Goal: Communication & Community: Answer question/provide support

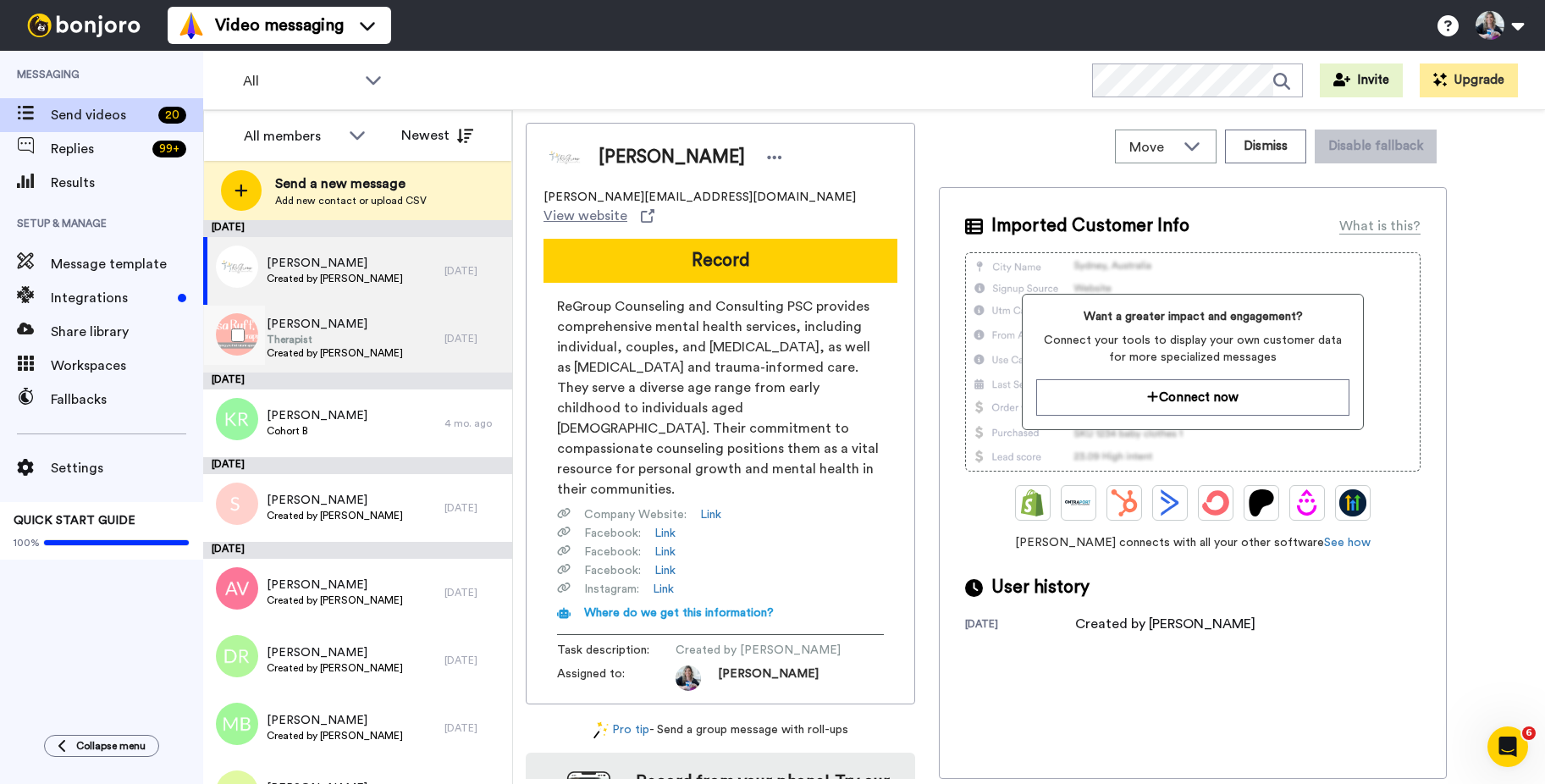
click at [353, 335] on span "Therapist" at bounding box center [335, 339] width 137 height 13
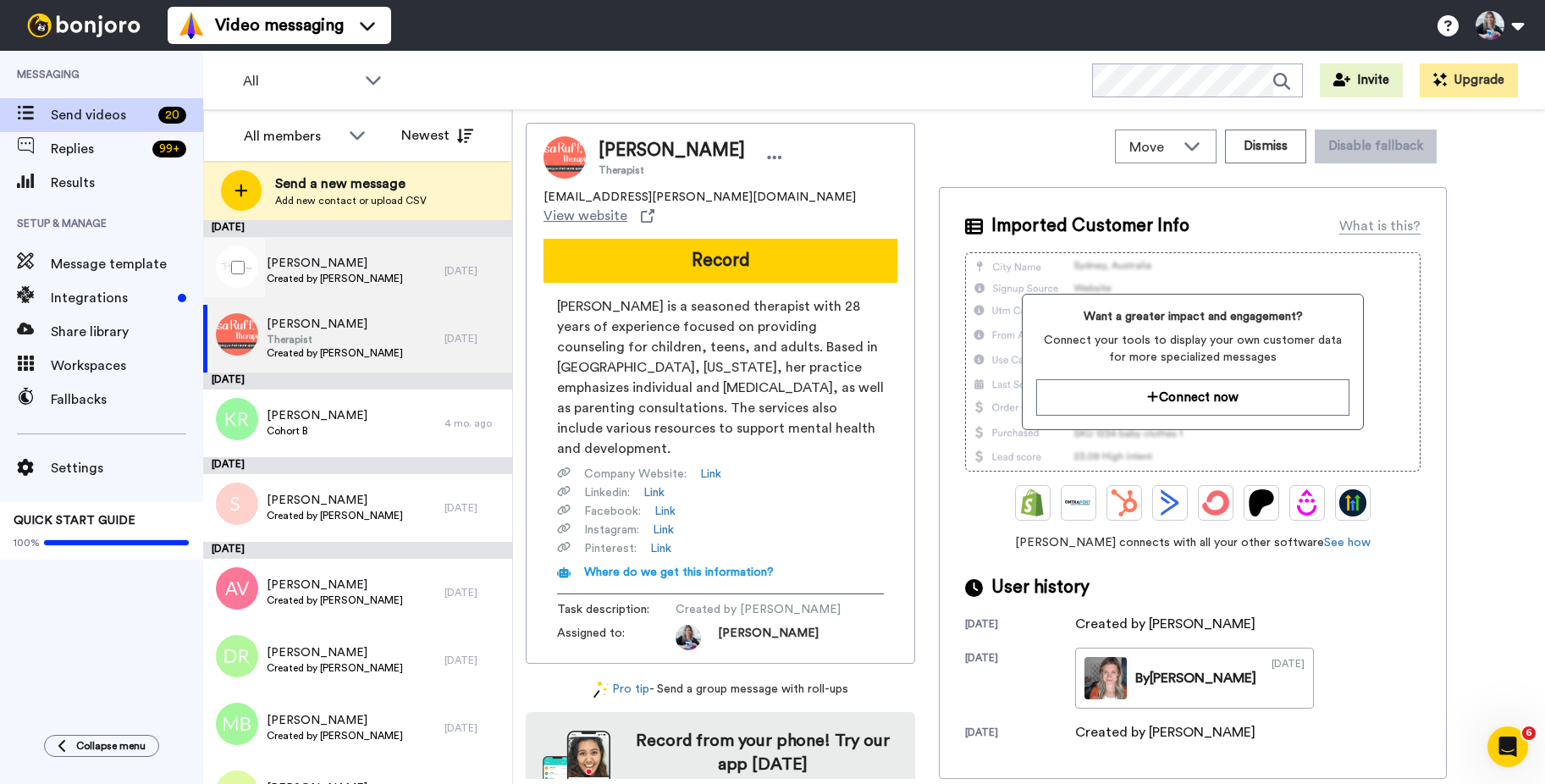
click at [380, 264] on span "Kelsey Larson" at bounding box center [335, 263] width 137 height 17
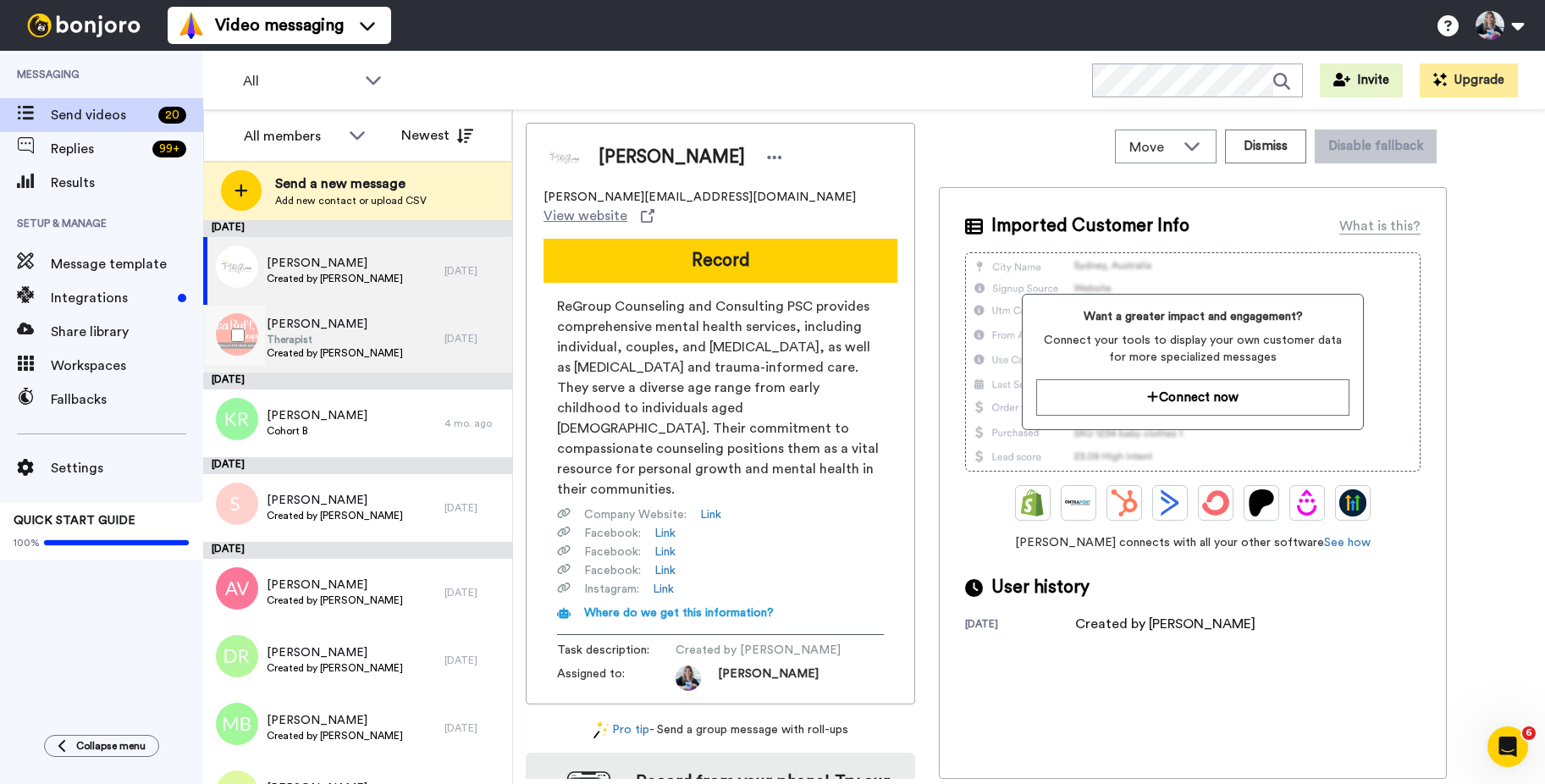
click at [300, 350] on span "Created by Robyn Gobbel" at bounding box center [335, 352] width 137 height 13
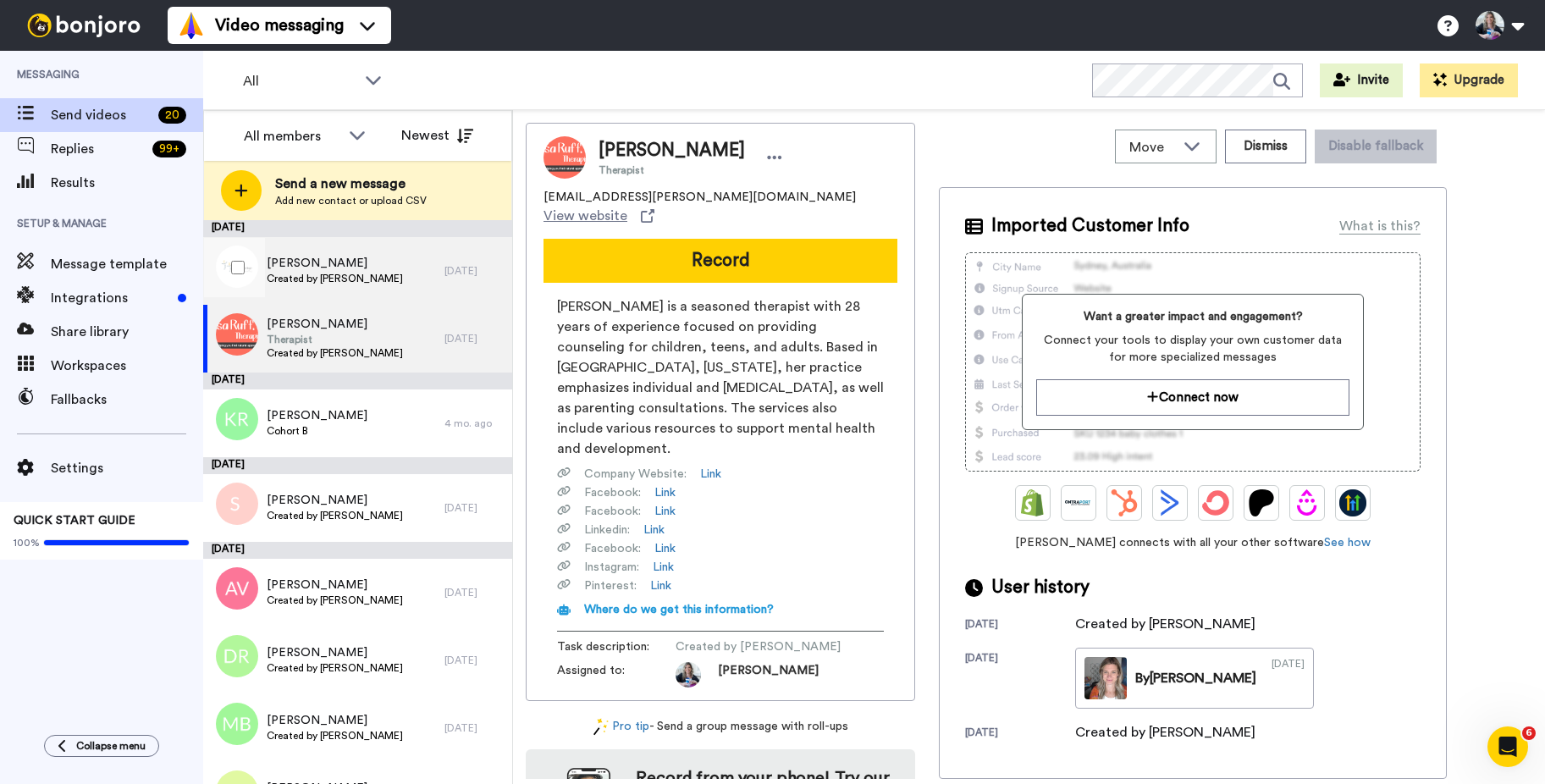
click at [274, 250] on div "Kelsey Larson Created by Robyn Gobbel" at bounding box center [324, 270] width 241 height 68
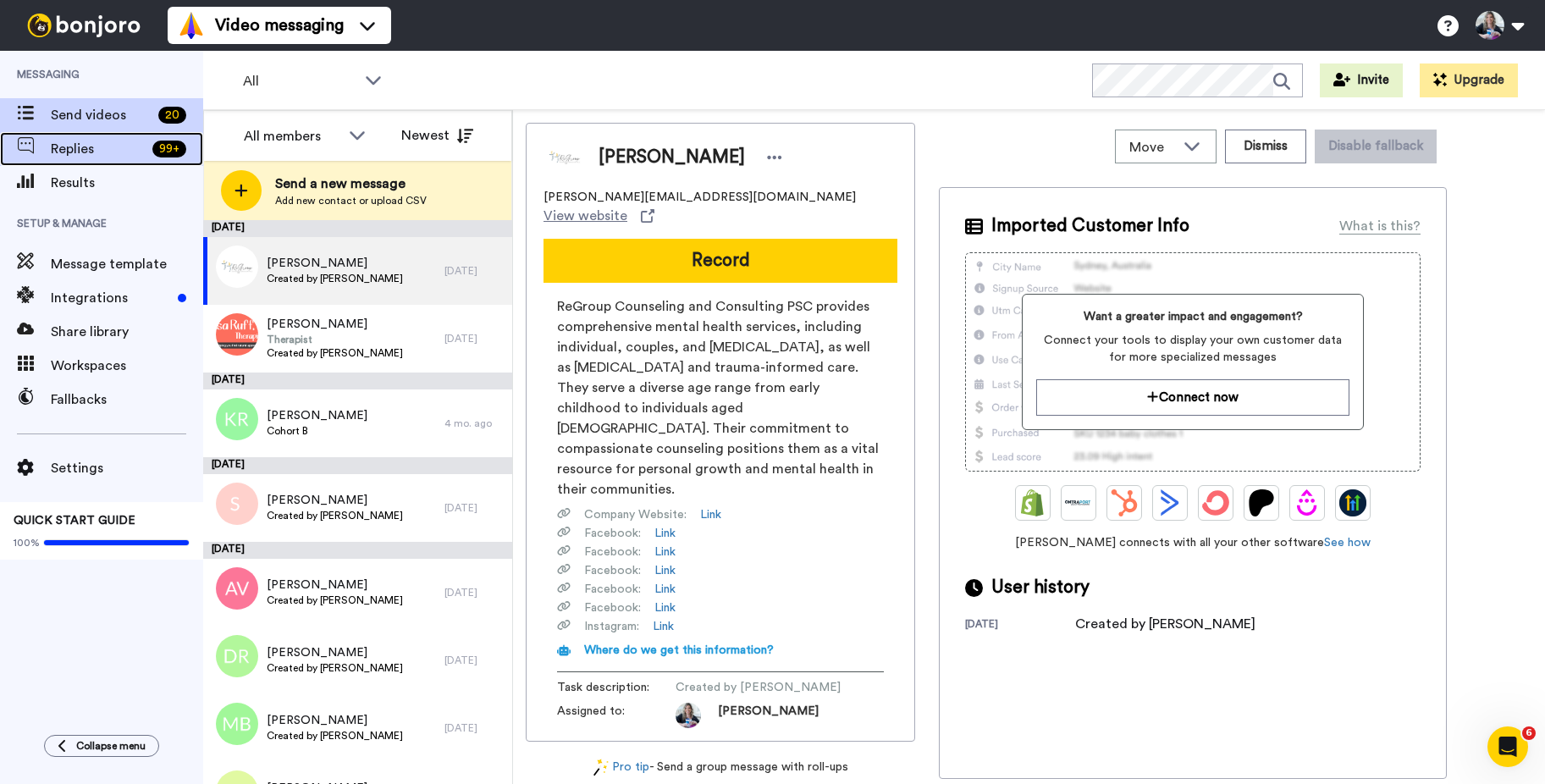
click at [87, 149] on span "Replies" at bounding box center [98, 149] width 95 height 21
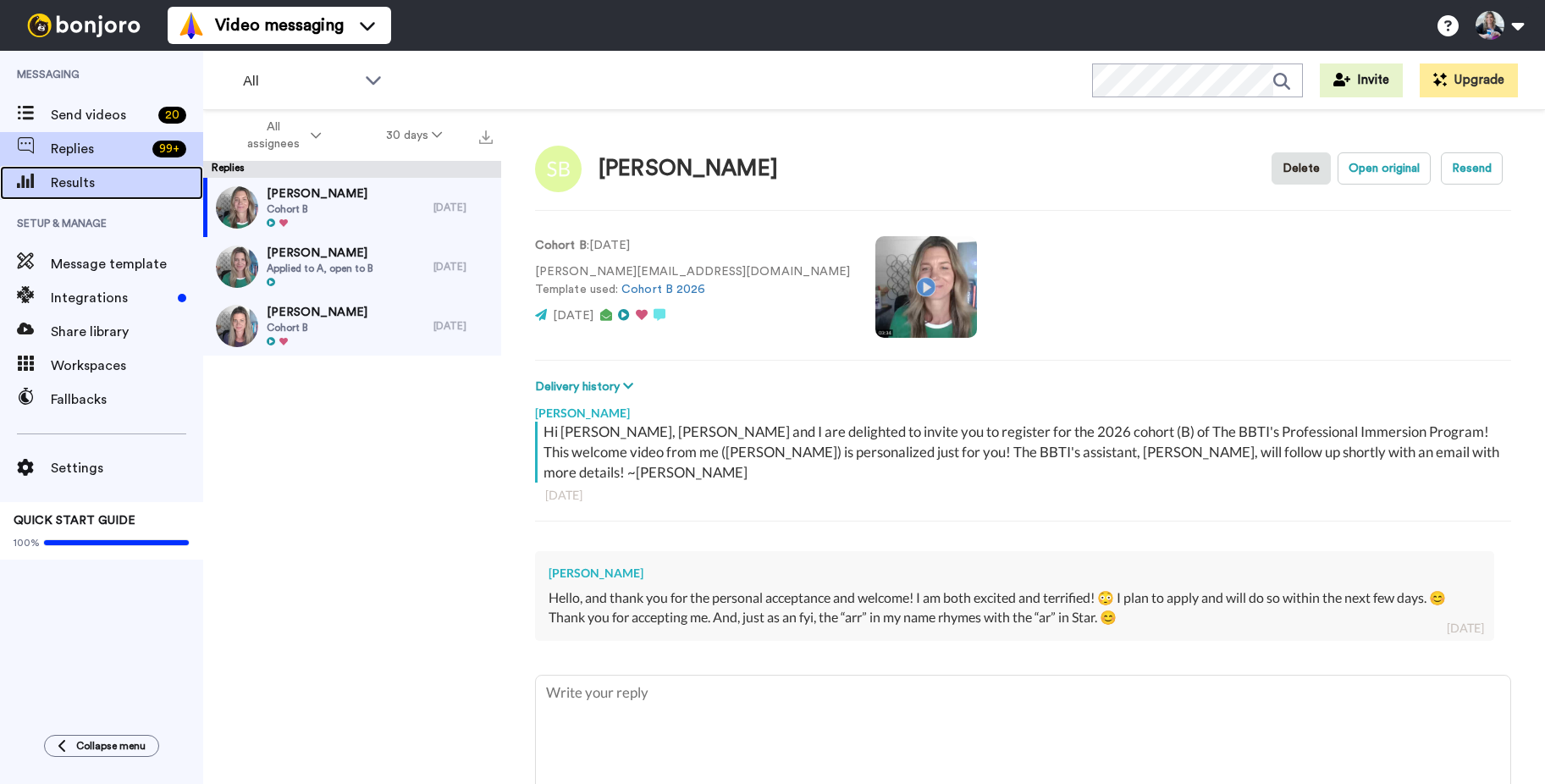
click at [102, 190] on span "Results" at bounding box center [127, 183] width 153 height 21
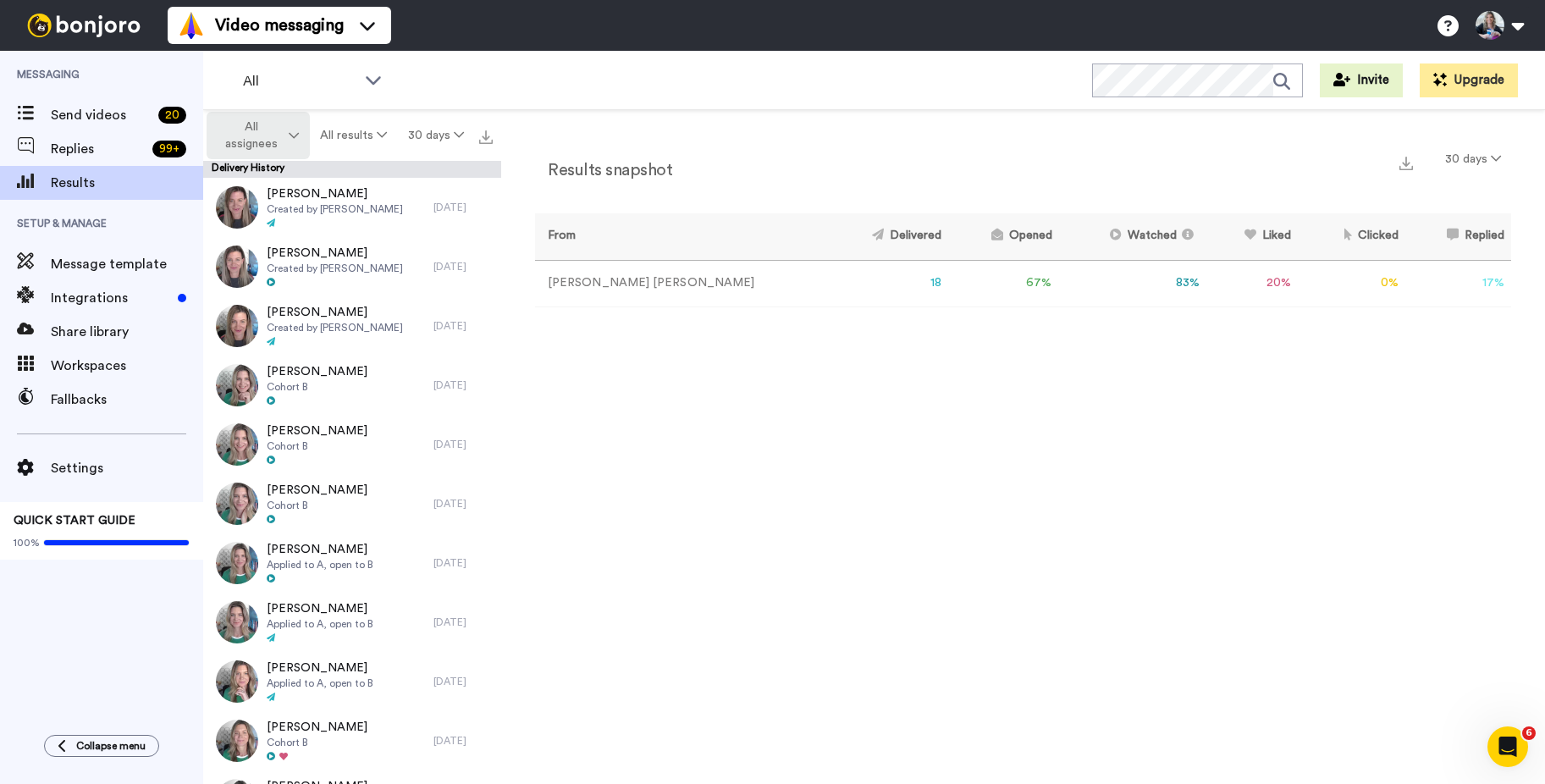
click at [291, 131] on icon at bounding box center [293, 135] width 10 height 12
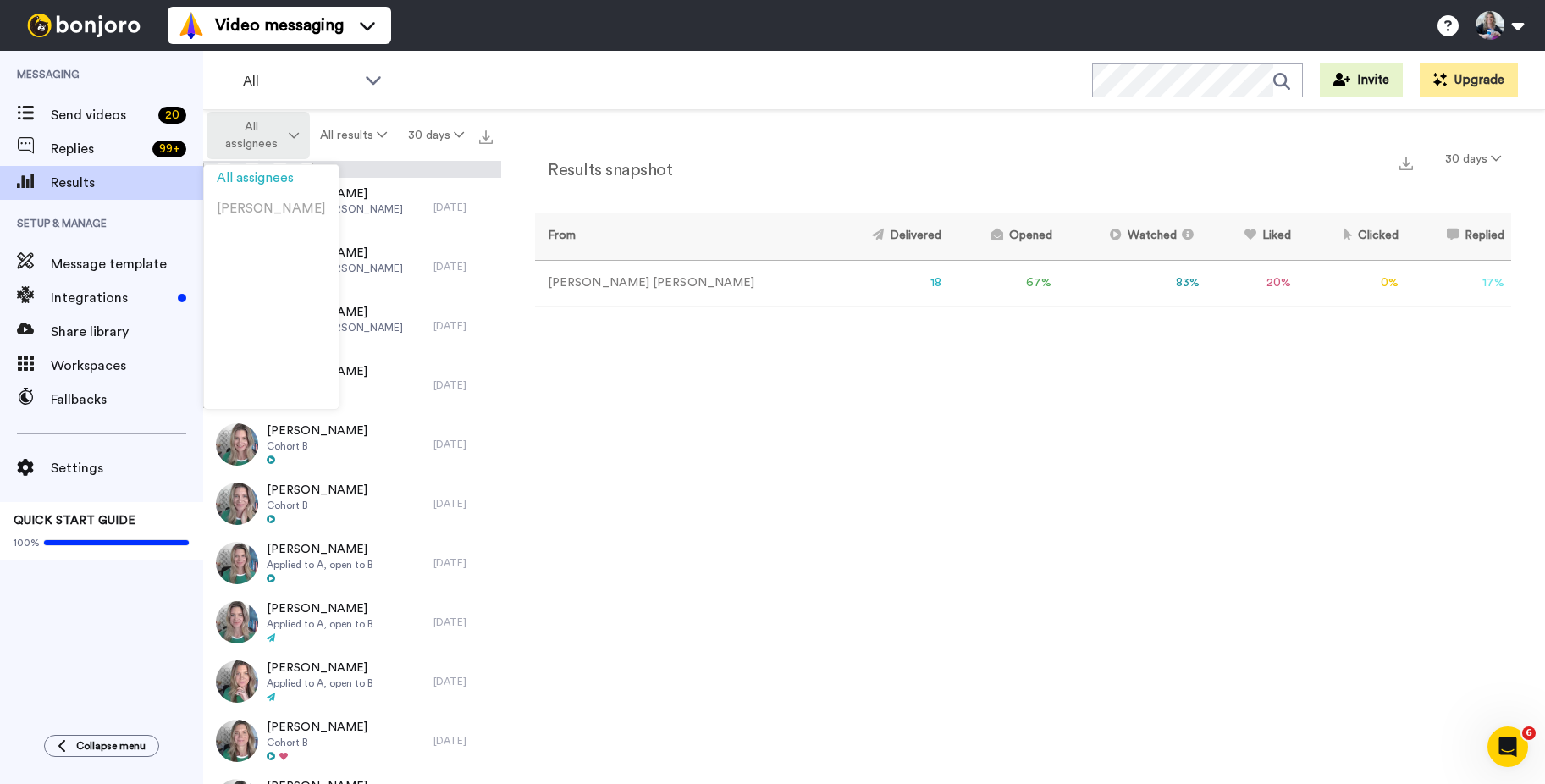
click at [291, 131] on icon at bounding box center [293, 135] width 10 height 12
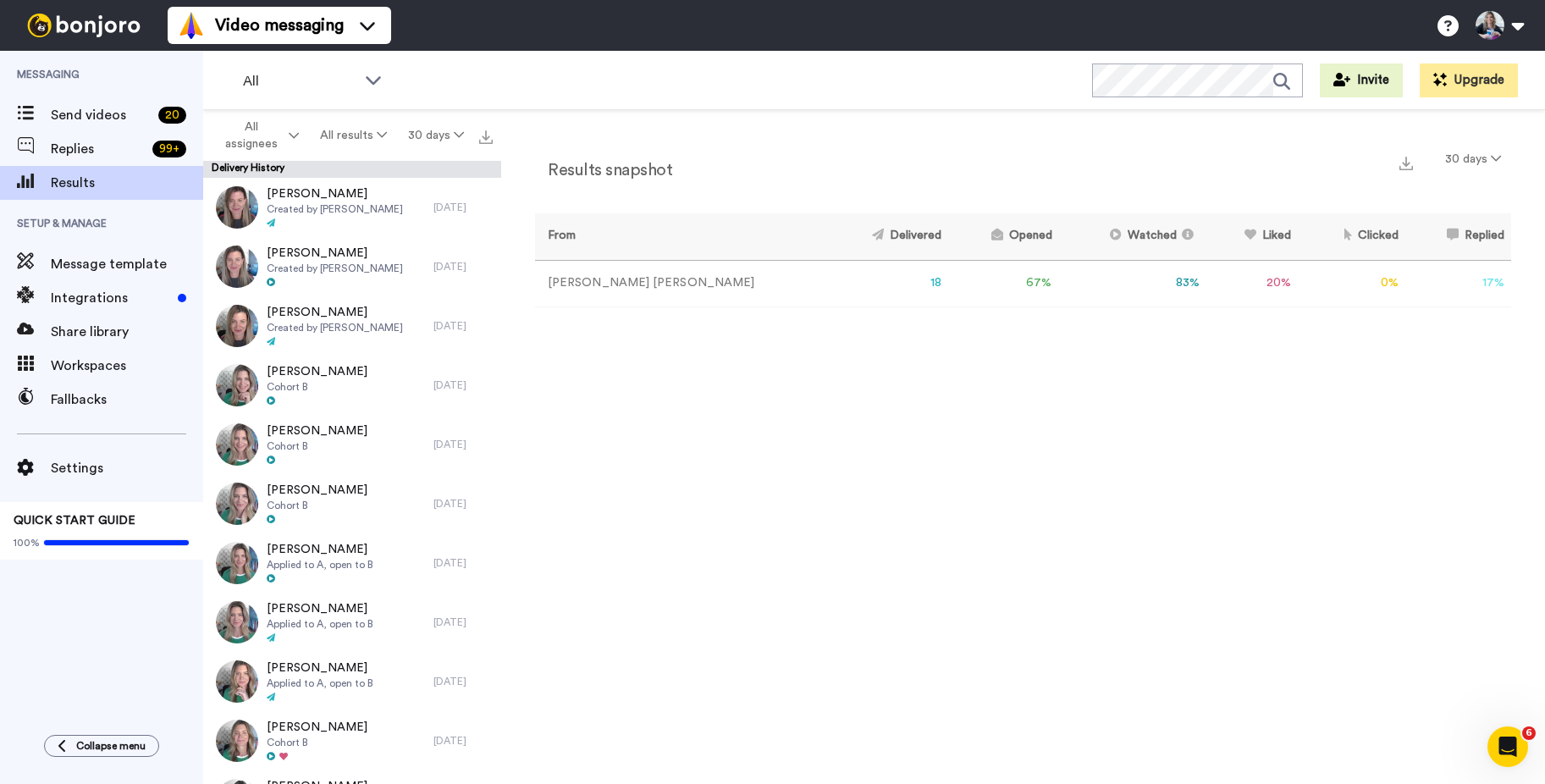
click at [523, 84] on div "All WORKSPACES View all All Default Task List Lead Conversion Being With applic…" at bounding box center [875, 80] width 1342 height 59
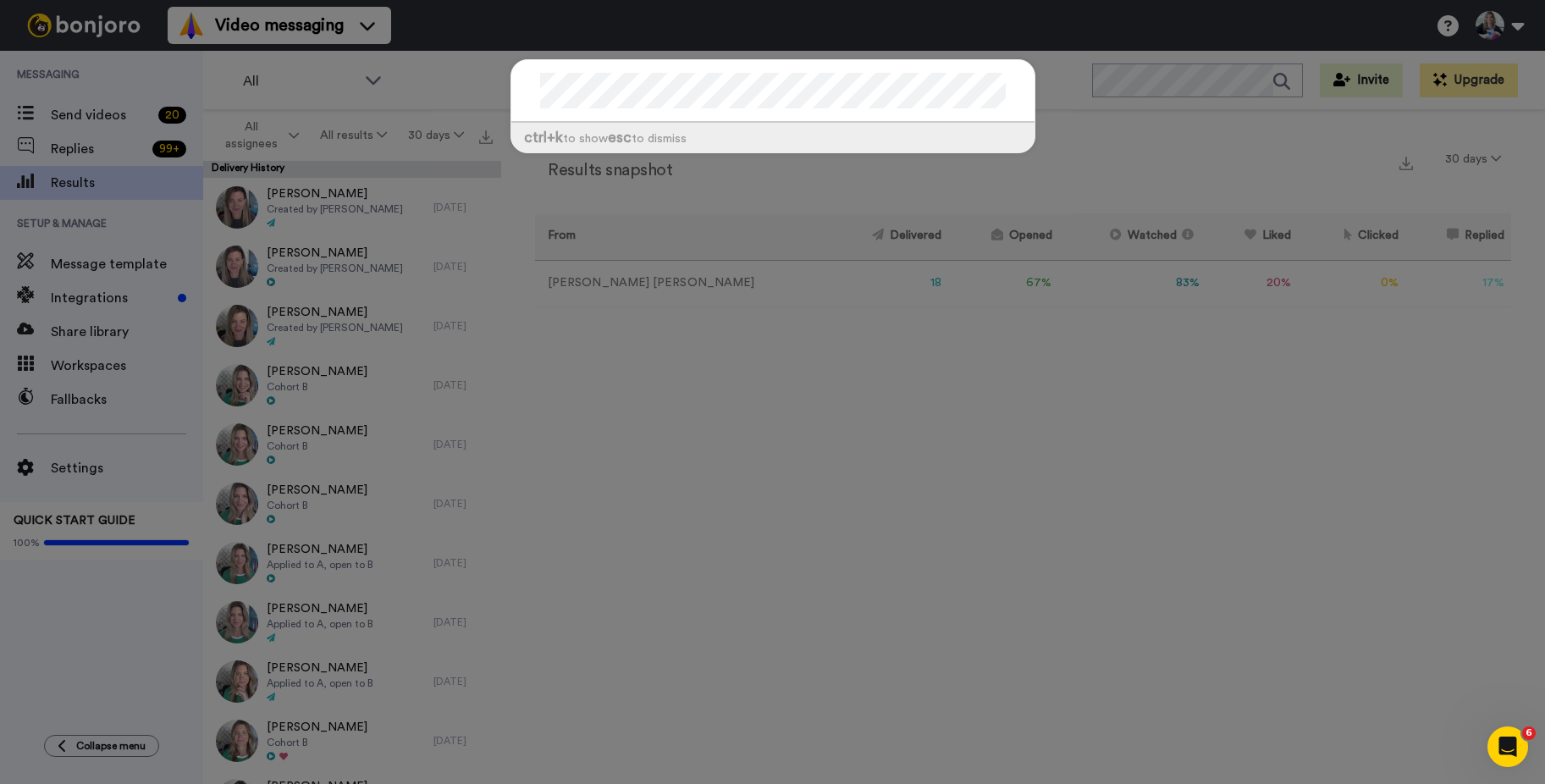
click at [516, 38] on div "ctrl +k to show esc to dismiss" at bounding box center [772, 392] width 1545 height 784
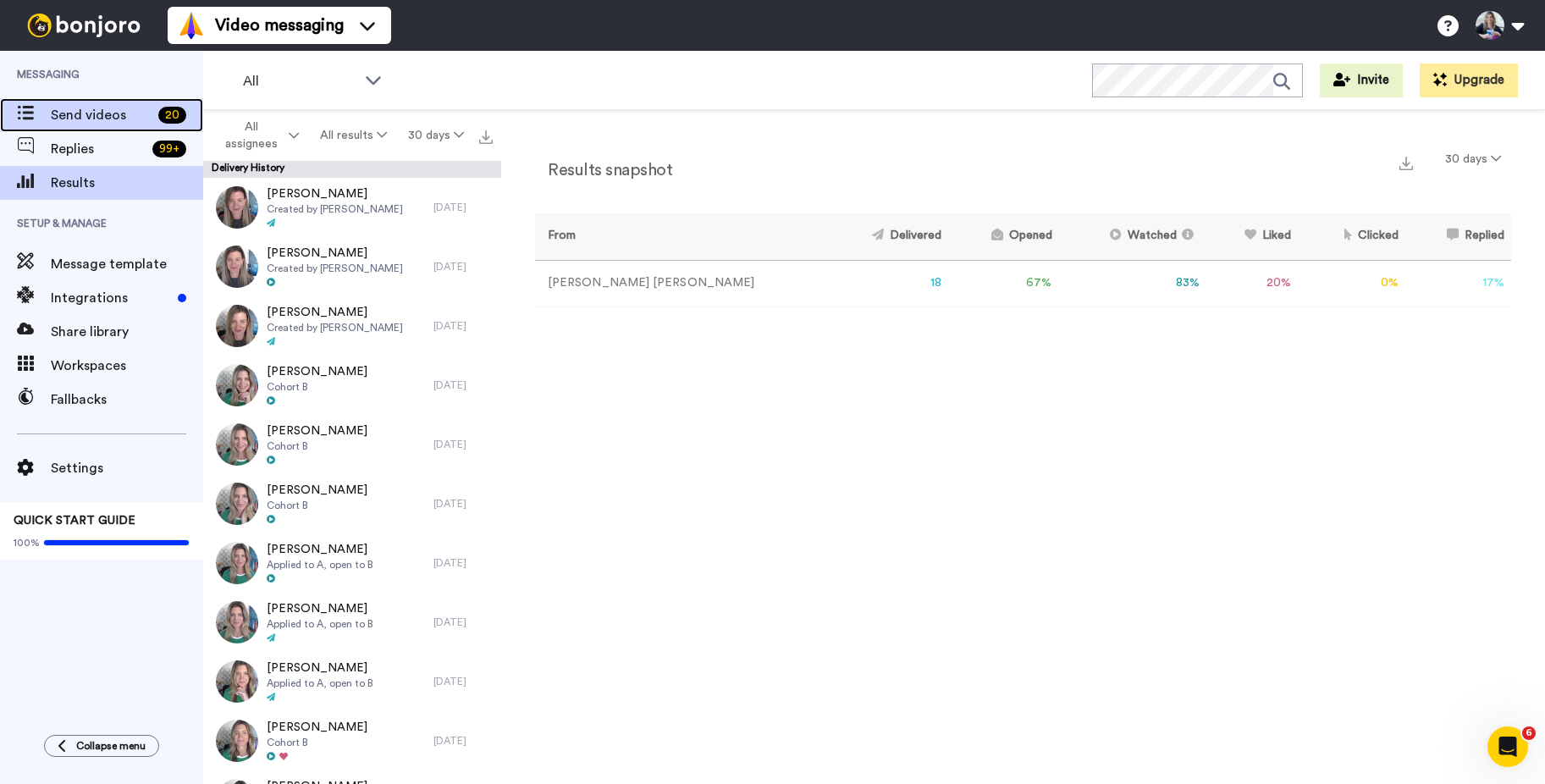
click at [86, 112] on span "Send videos" at bounding box center [101, 115] width 101 height 21
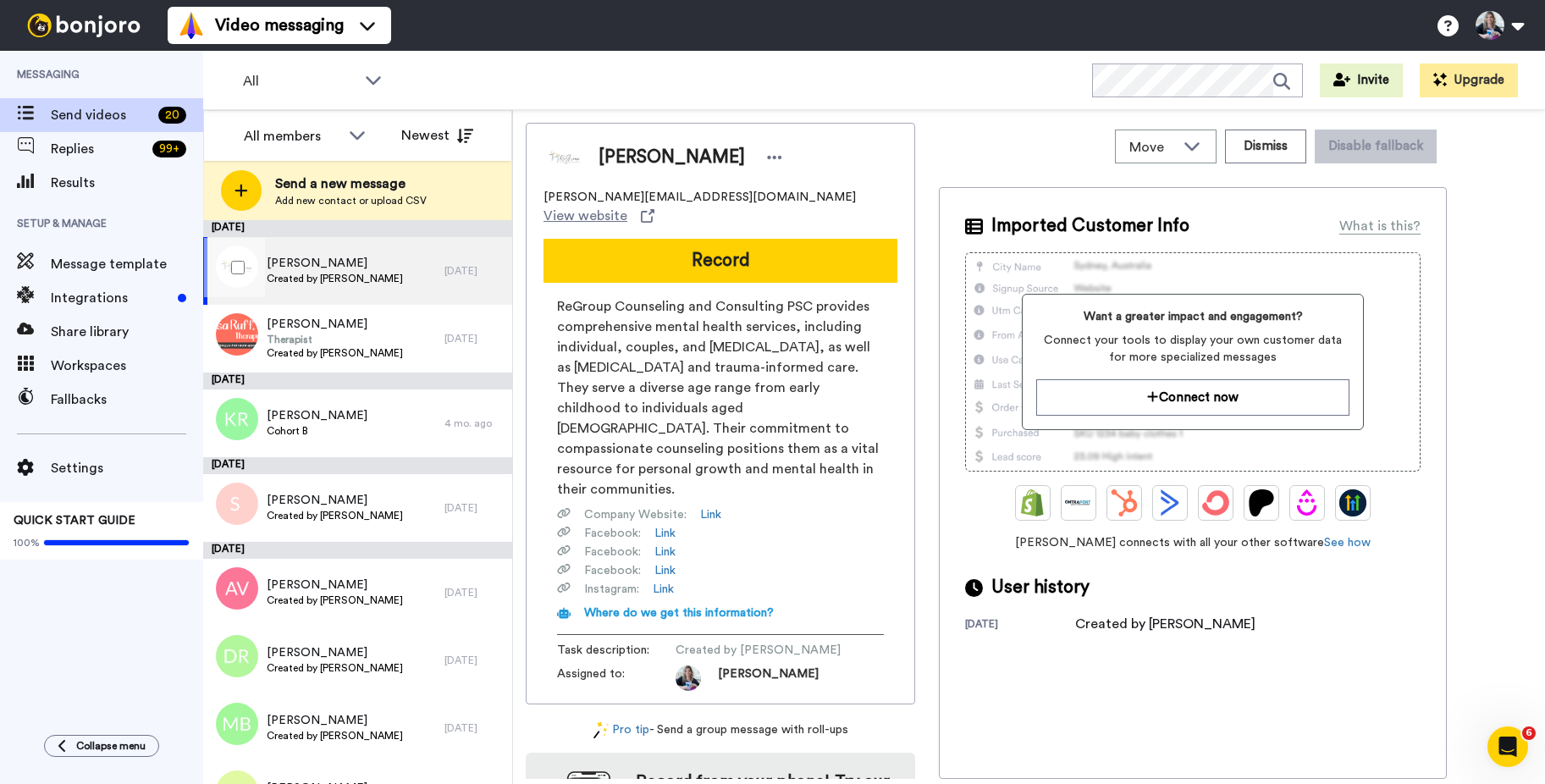
click at [370, 269] on span "Kelsey Larson" at bounding box center [335, 263] width 137 height 17
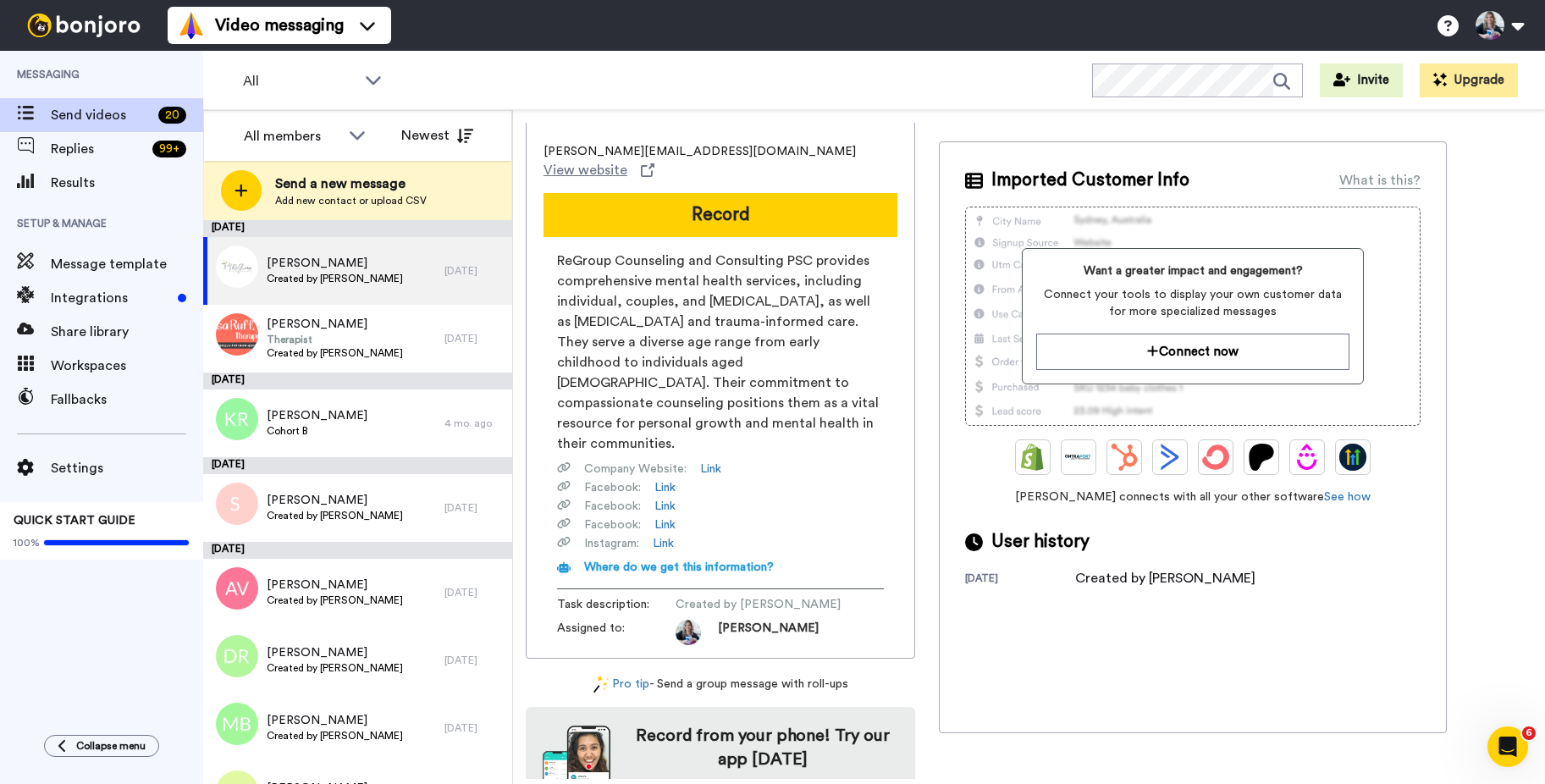
scroll to position [65, 0]
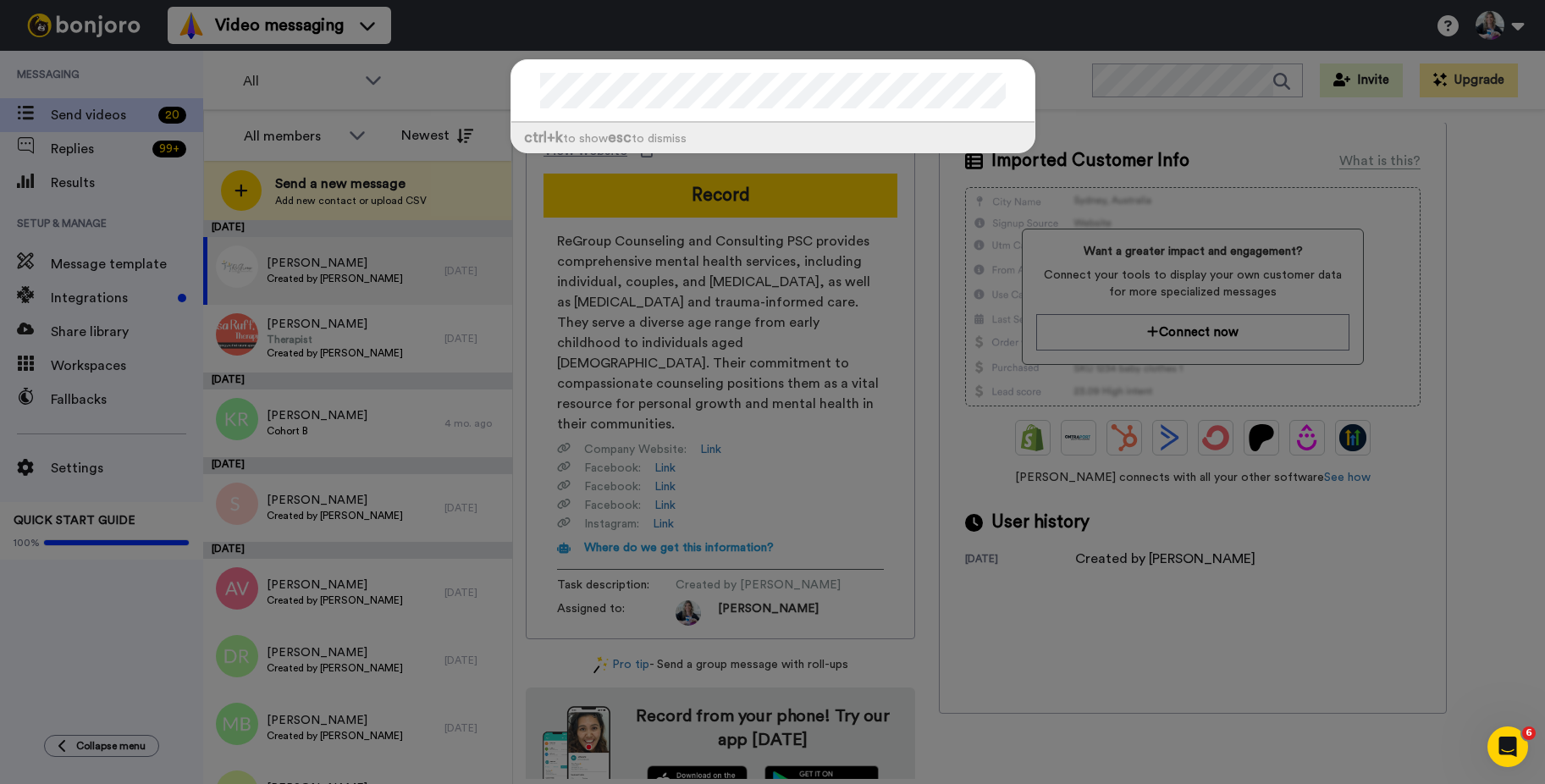
click at [1043, 71] on div "ctrl +k to show esc to dismiss" at bounding box center [773, 115] width 559 height 145
click at [1494, 160] on div "ctrl +k to show esc to dismiss" at bounding box center [772, 392] width 1545 height 784
click at [1483, 142] on div "ctrl +k to show esc to dismiss" at bounding box center [772, 392] width 1545 height 784
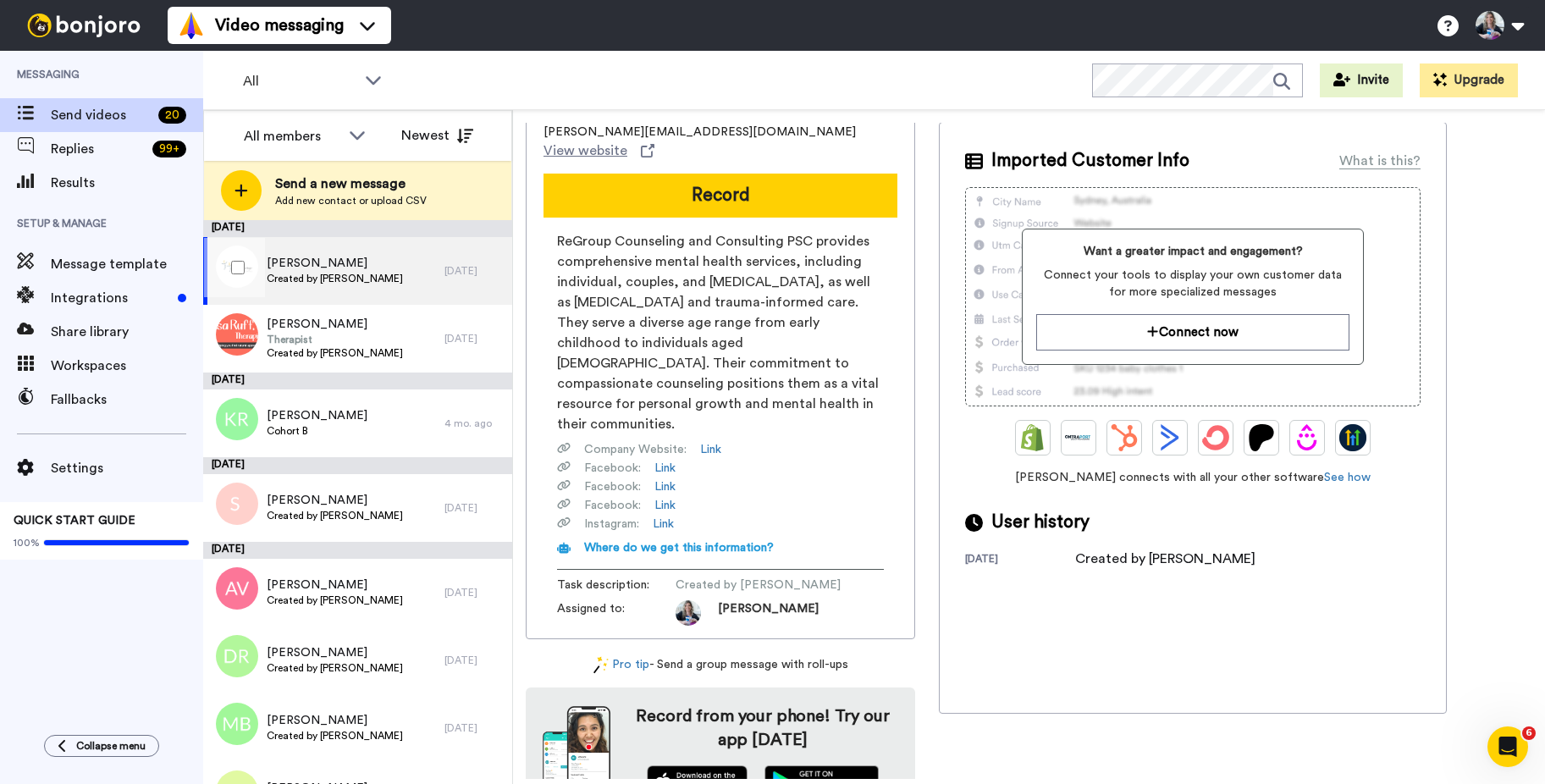
click at [297, 279] on span "Created by Robyn Gobbel" at bounding box center [335, 278] width 137 height 13
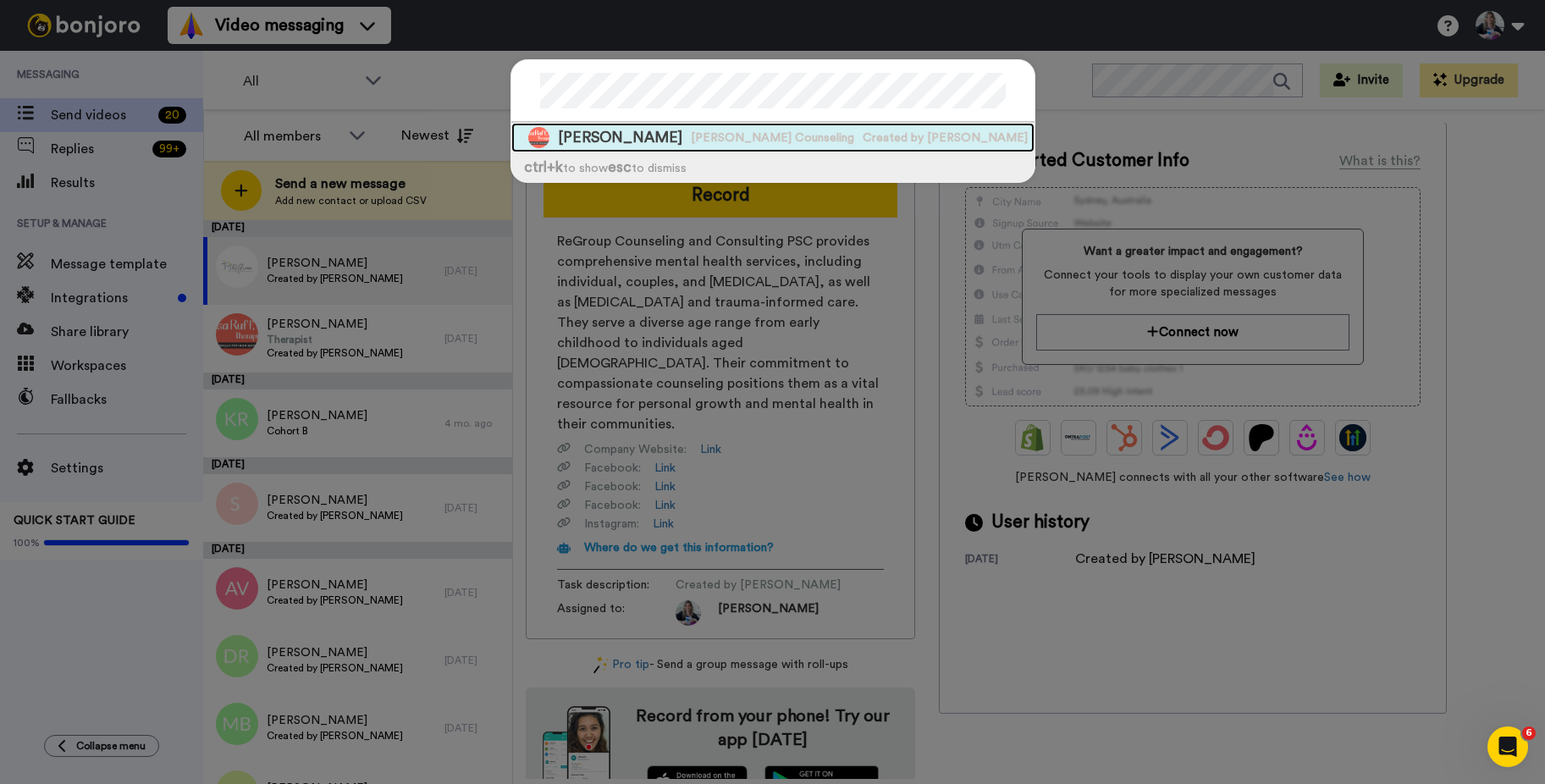
click at [657, 128] on div "Lisa Ruff Lisa Ruff Counseling Created by Robyn Gobbel" at bounding box center [772, 137] width 523 height 29
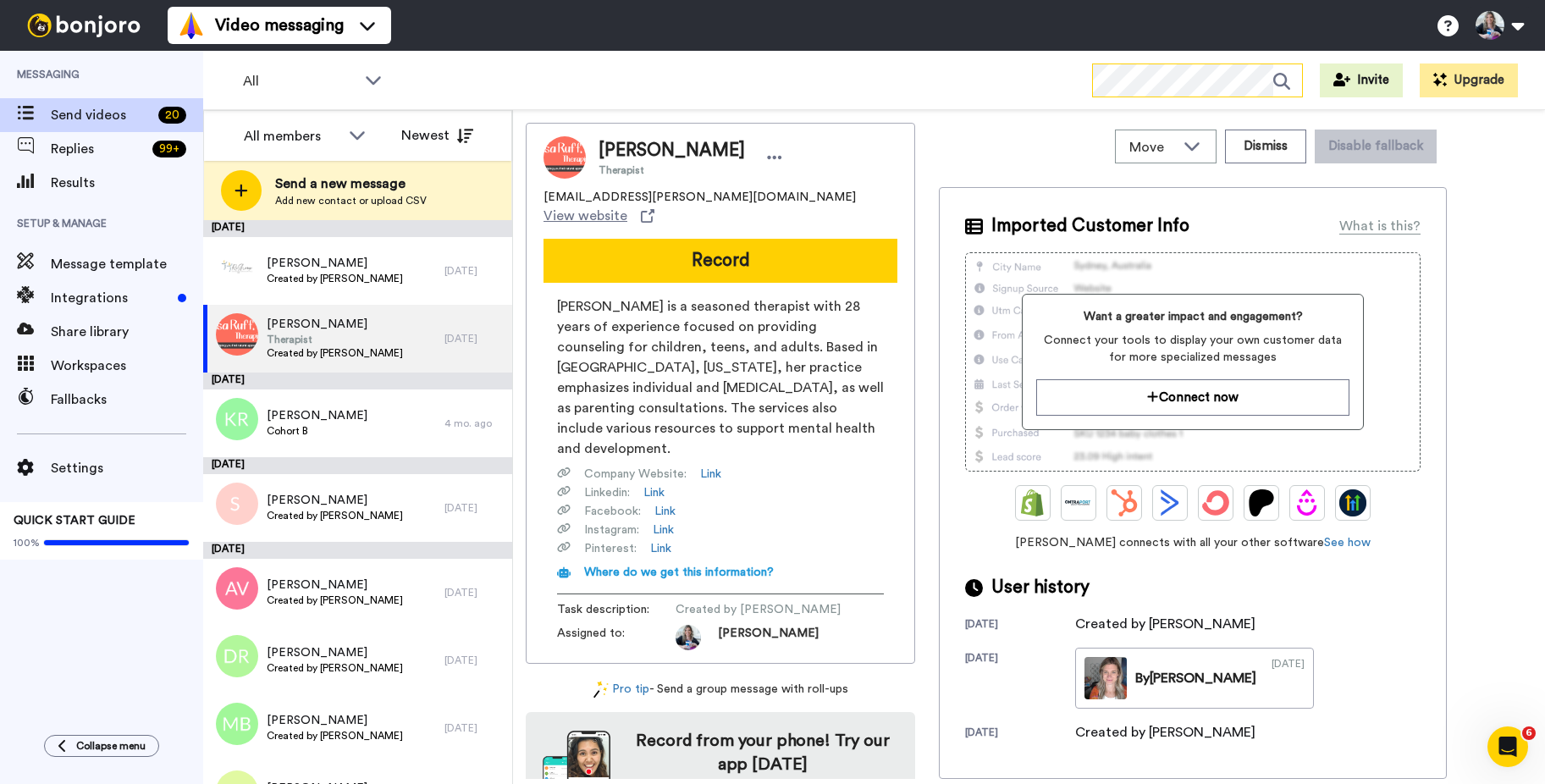
scroll to position [24, 0]
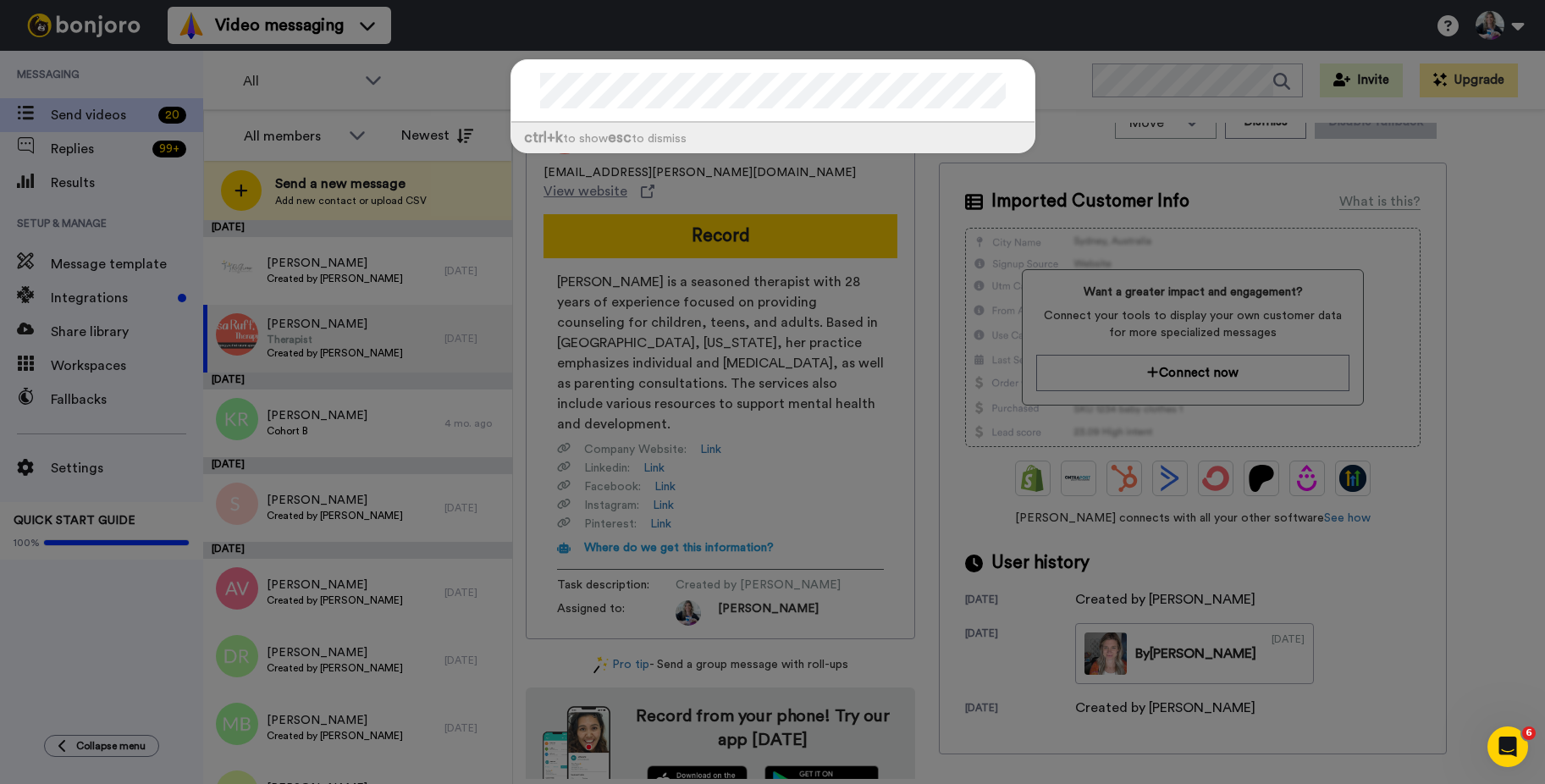
click at [1018, 97] on div at bounding box center [772, 91] width 523 height 62
click at [1276, 71] on div "ctrl +k to show esc to dismiss" at bounding box center [772, 392] width 1545 height 784
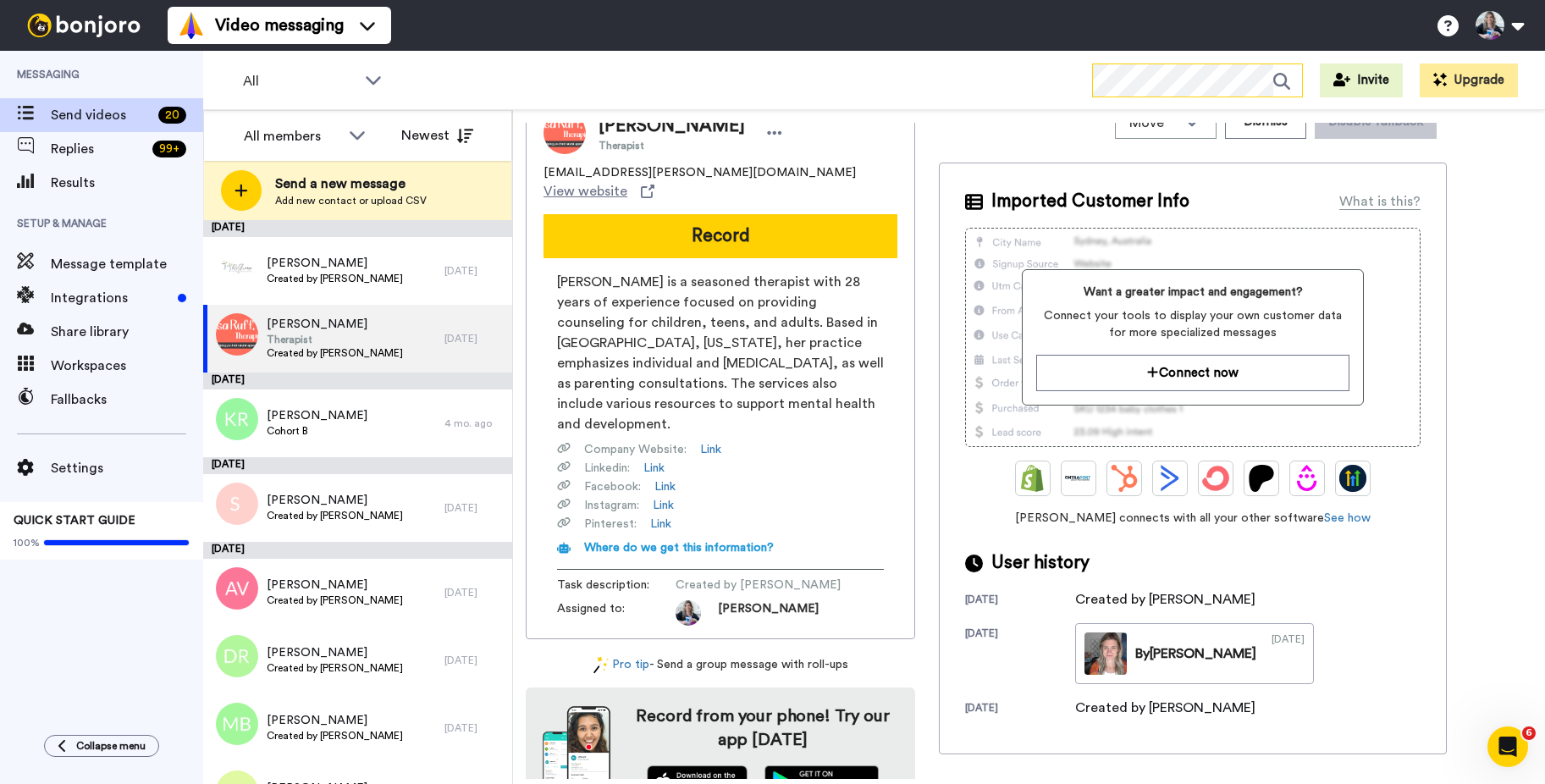
click at [1278, 81] on icon at bounding box center [1288, 81] width 29 height 34
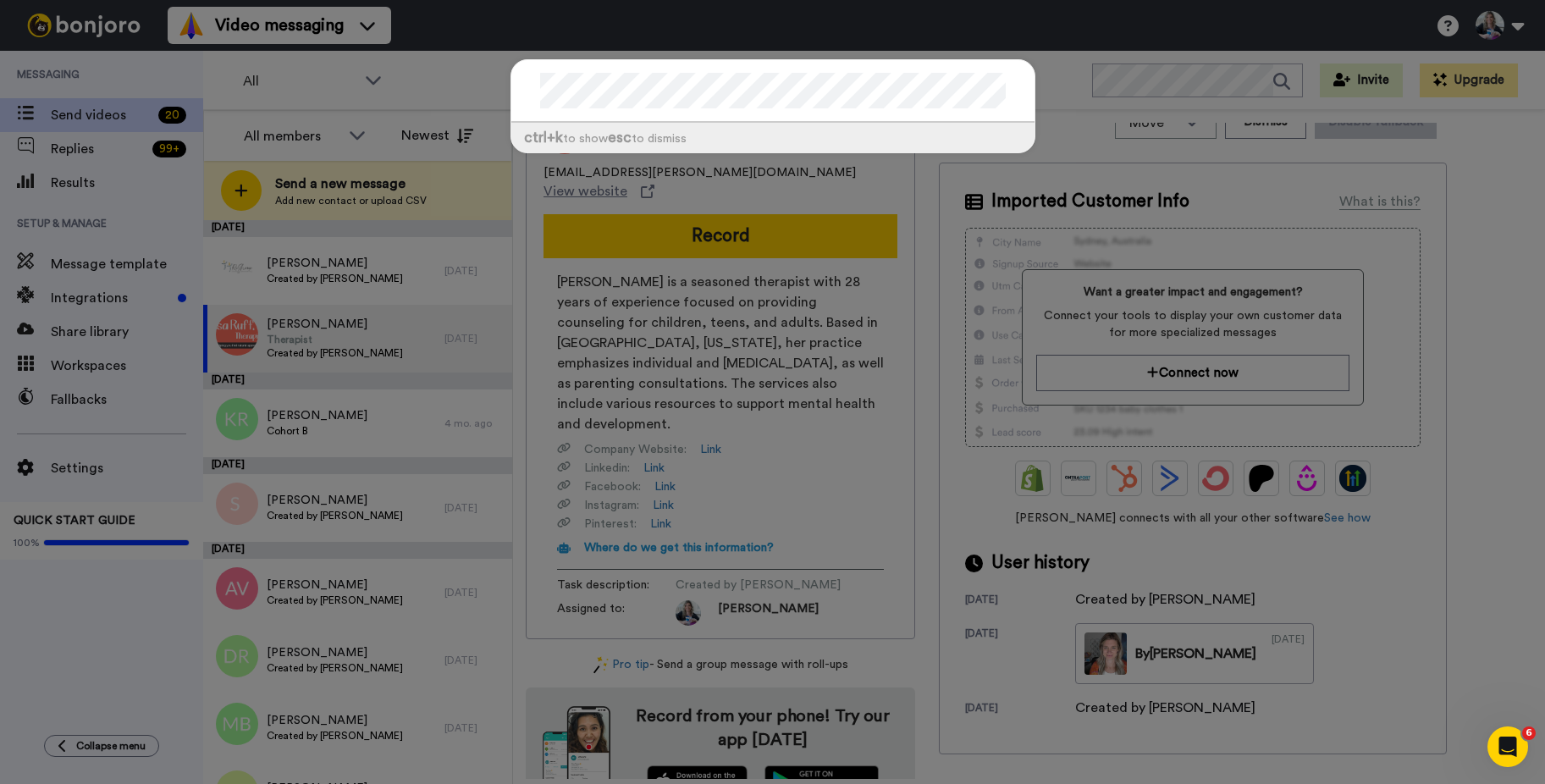
click at [1061, 82] on div "ctrl +k to show esc to dismiss" at bounding box center [772, 392] width 1545 height 784
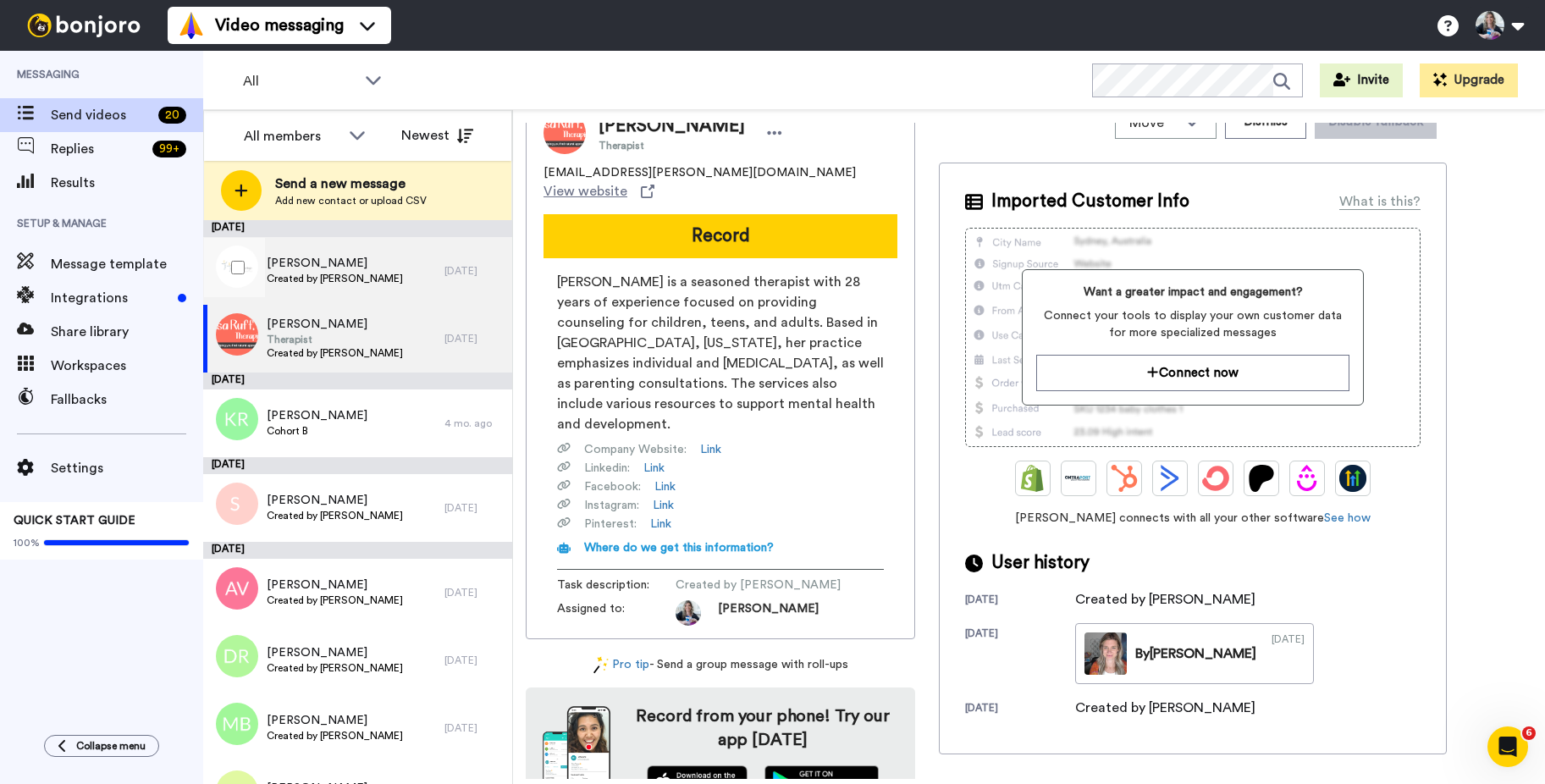
click at [340, 266] on span "[PERSON_NAME]" at bounding box center [335, 263] width 137 height 17
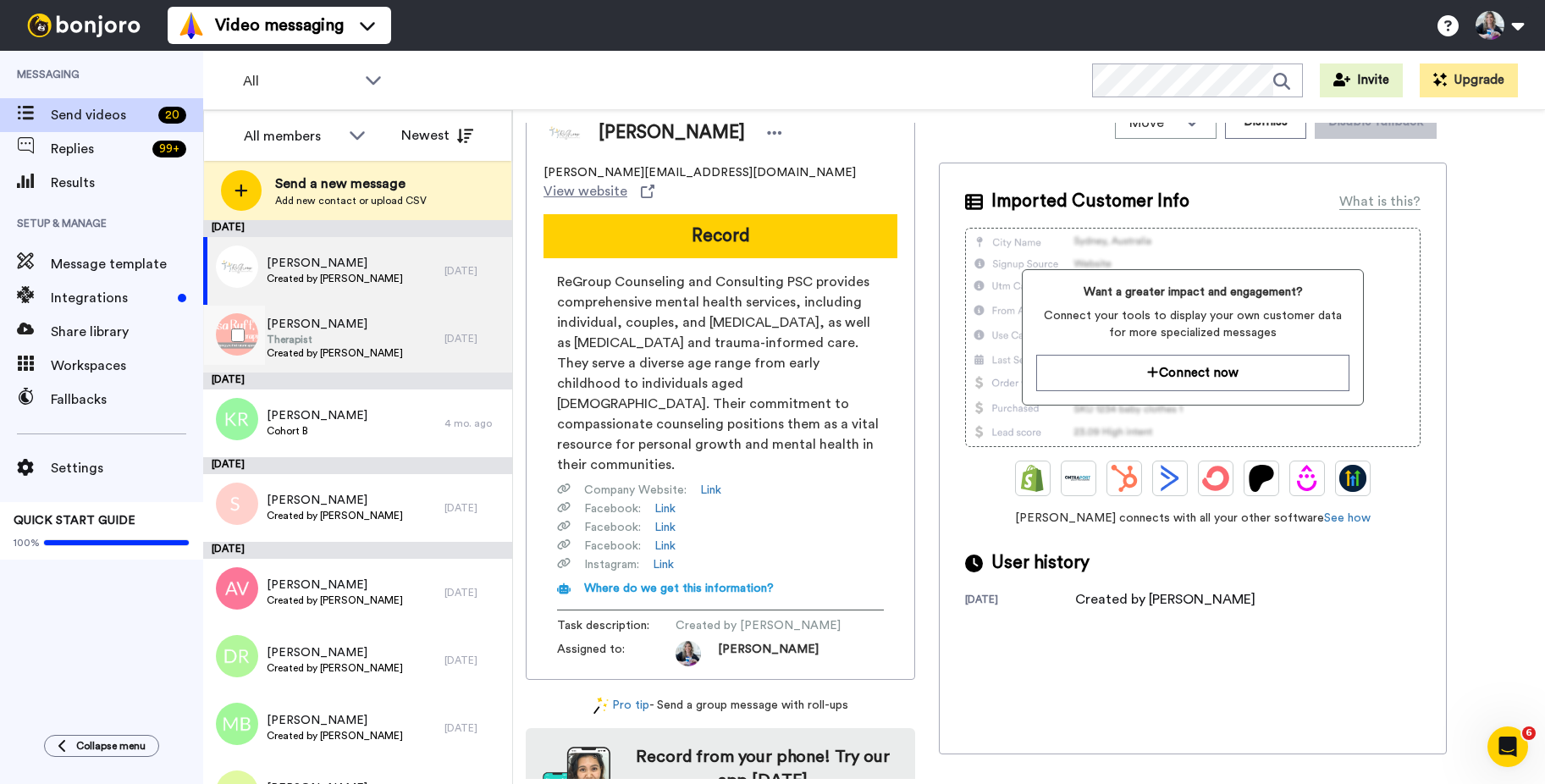
click at [344, 345] on span "Therapist" at bounding box center [335, 339] width 137 height 13
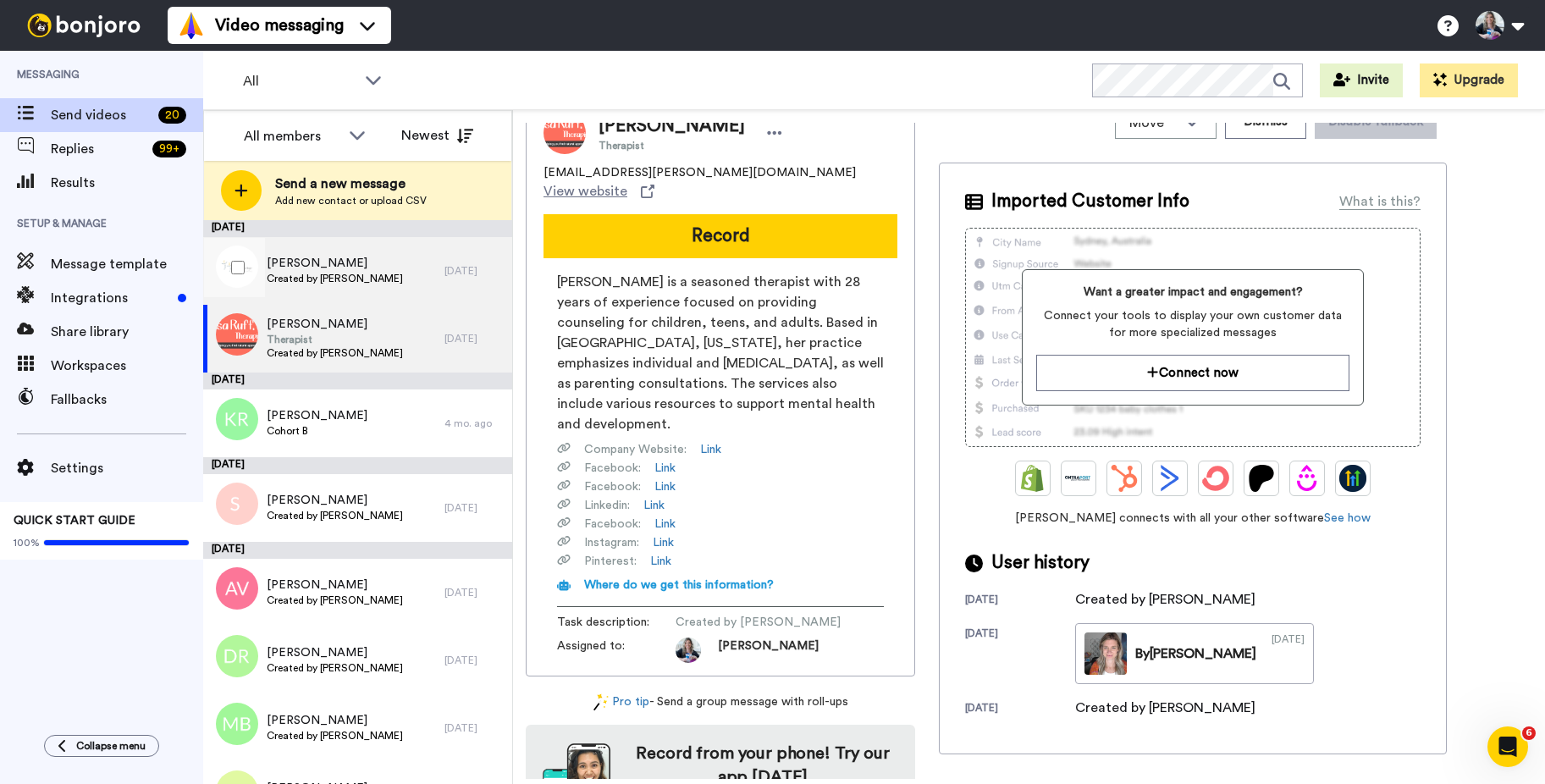
click at [359, 272] on span "Created by [PERSON_NAME]" at bounding box center [335, 278] width 137 height 13
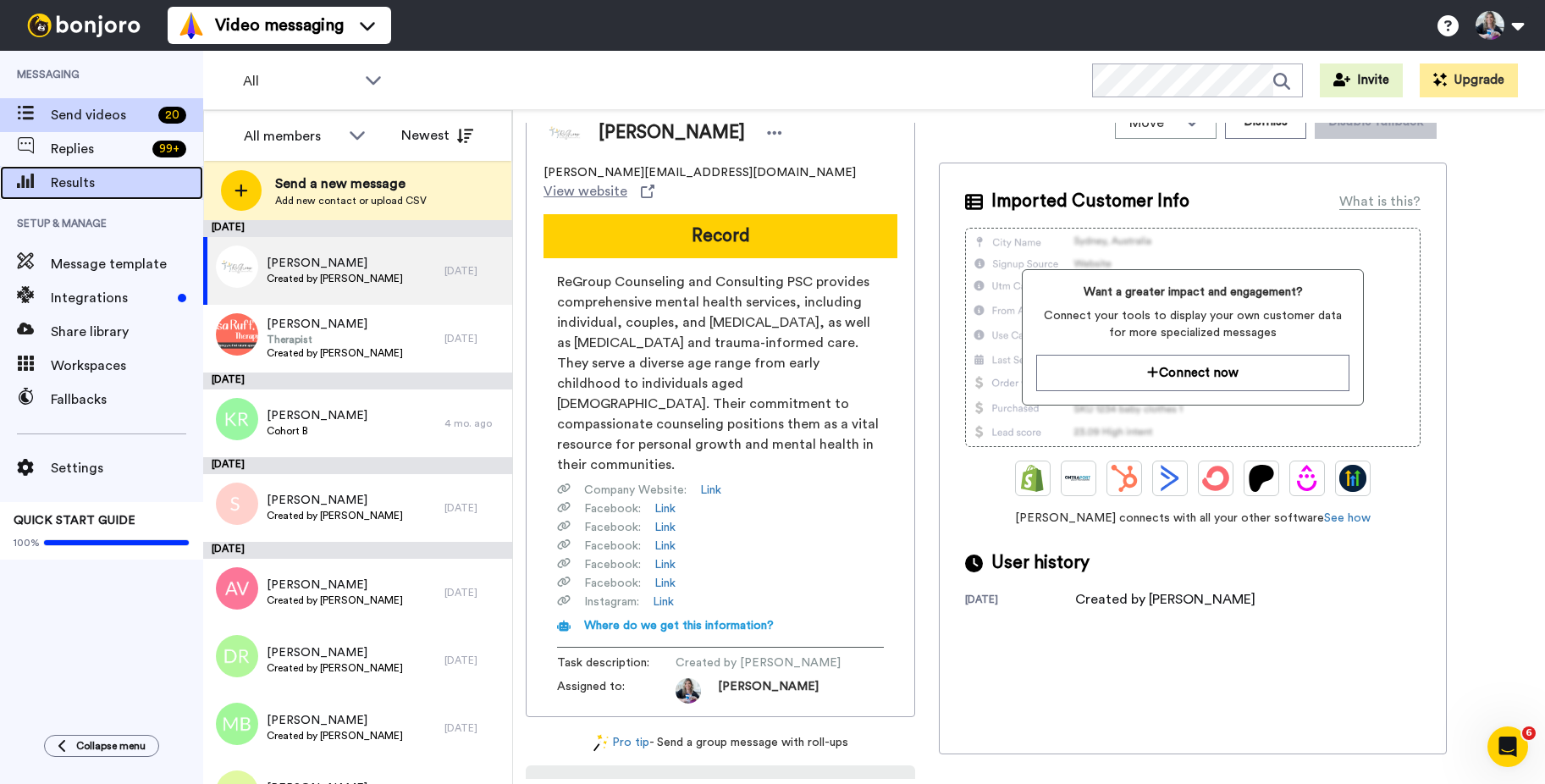
click at [74, 176] on span "Results" at bounding box center [127, 183] width 153 height 21
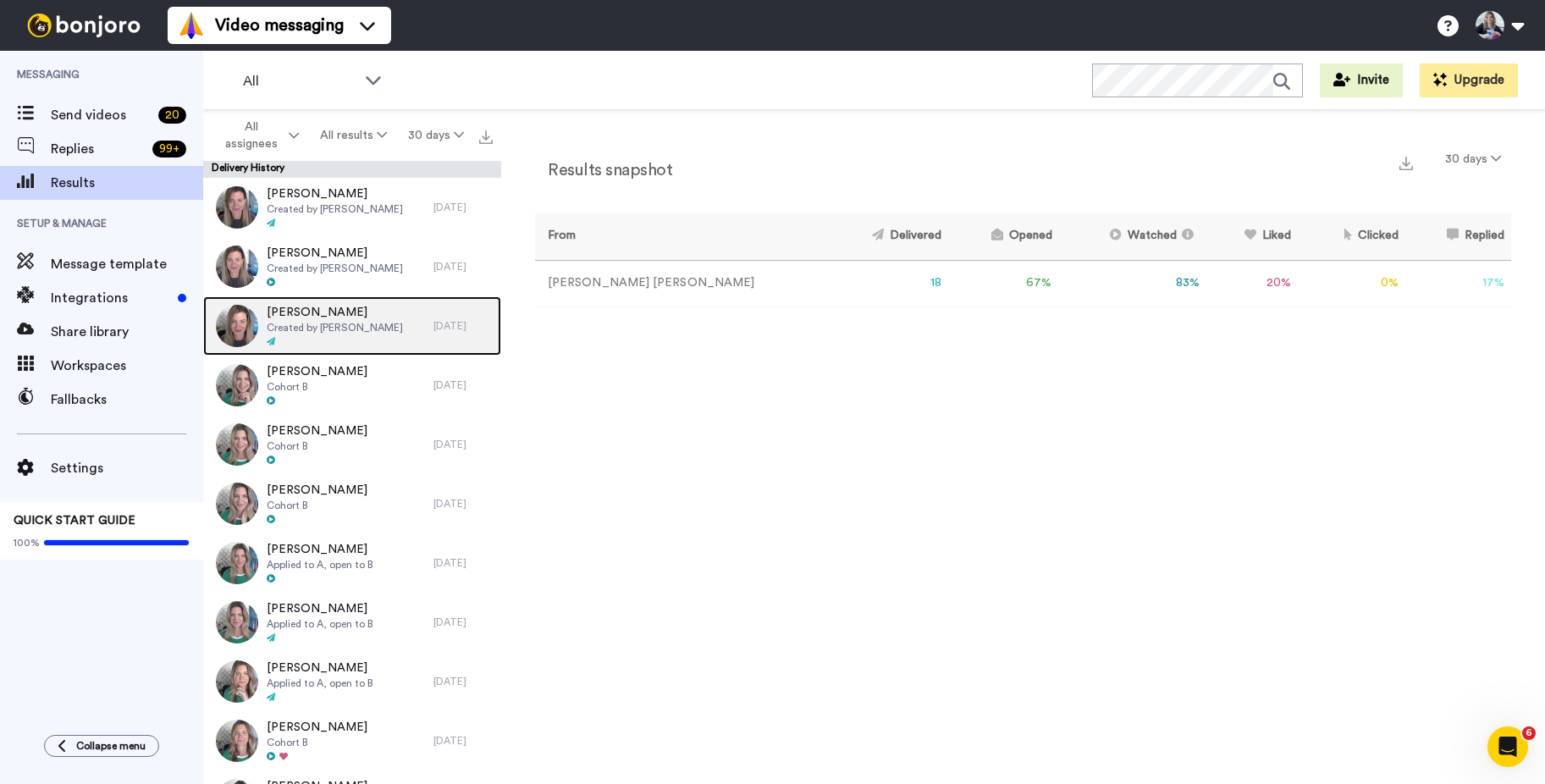
click at [322, 317] on span "[PERSON_NAME]" at bounding box center [335, 312] width 137 height 17
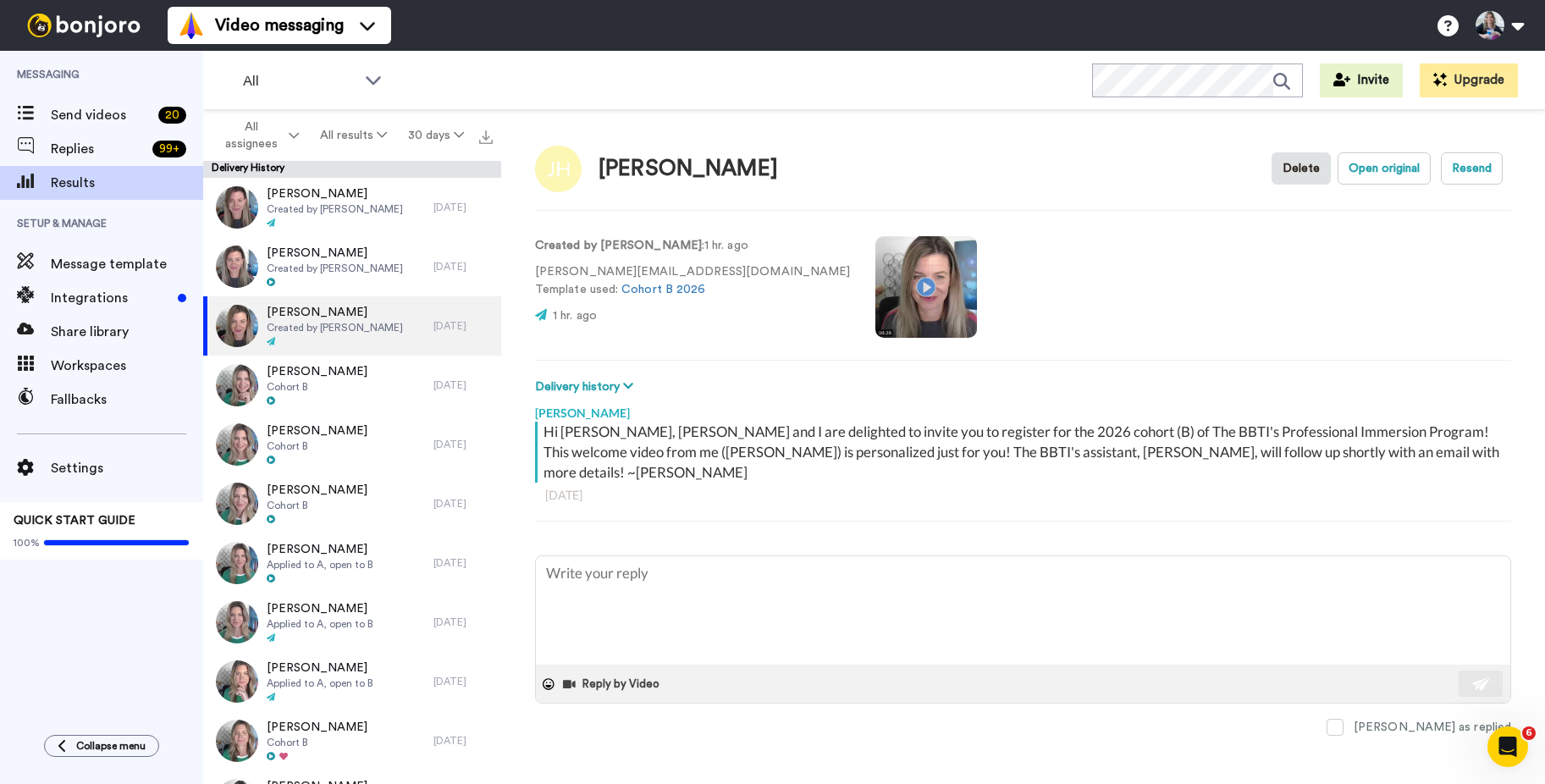
click at [700, 169] on div "[PERSON_NAME]" at bounding box center [688, 169] width 179 height 24
click at [572, 164] on img at bounding box center [558, 168] width 46 height 46
click at [703, 171] on div "[PERSON_NAME]" at bounding box center [688, 169] width 179 height 24
click at [945, 191] on div "[PERSON_NAME] Delete Open original Resend" at bounding box center [1024, 169] width 977 height 49
type textarea "x"
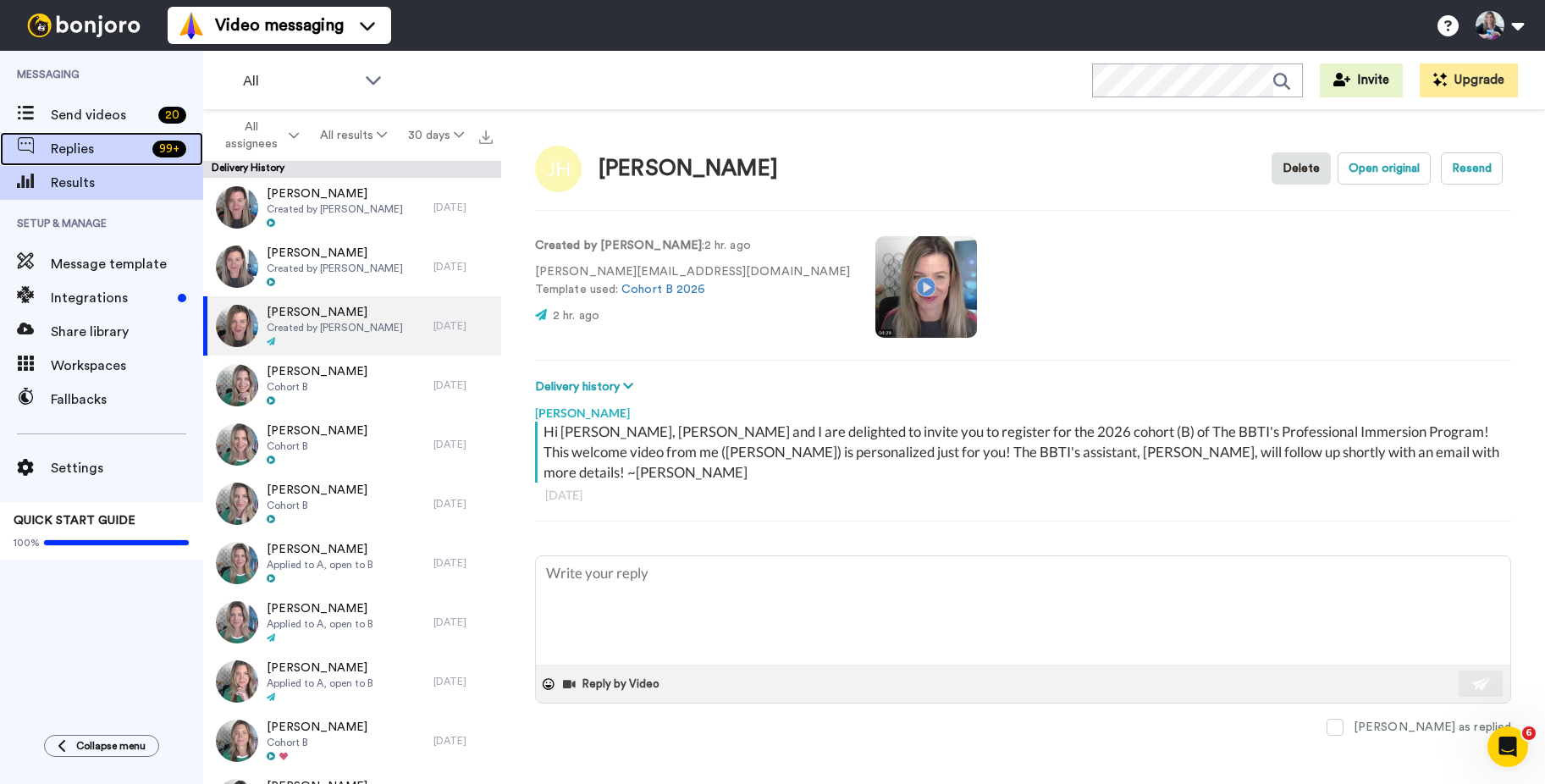
click at [62, 147] on span "Replies" at bounding box center [98, 149] width 95 height 21
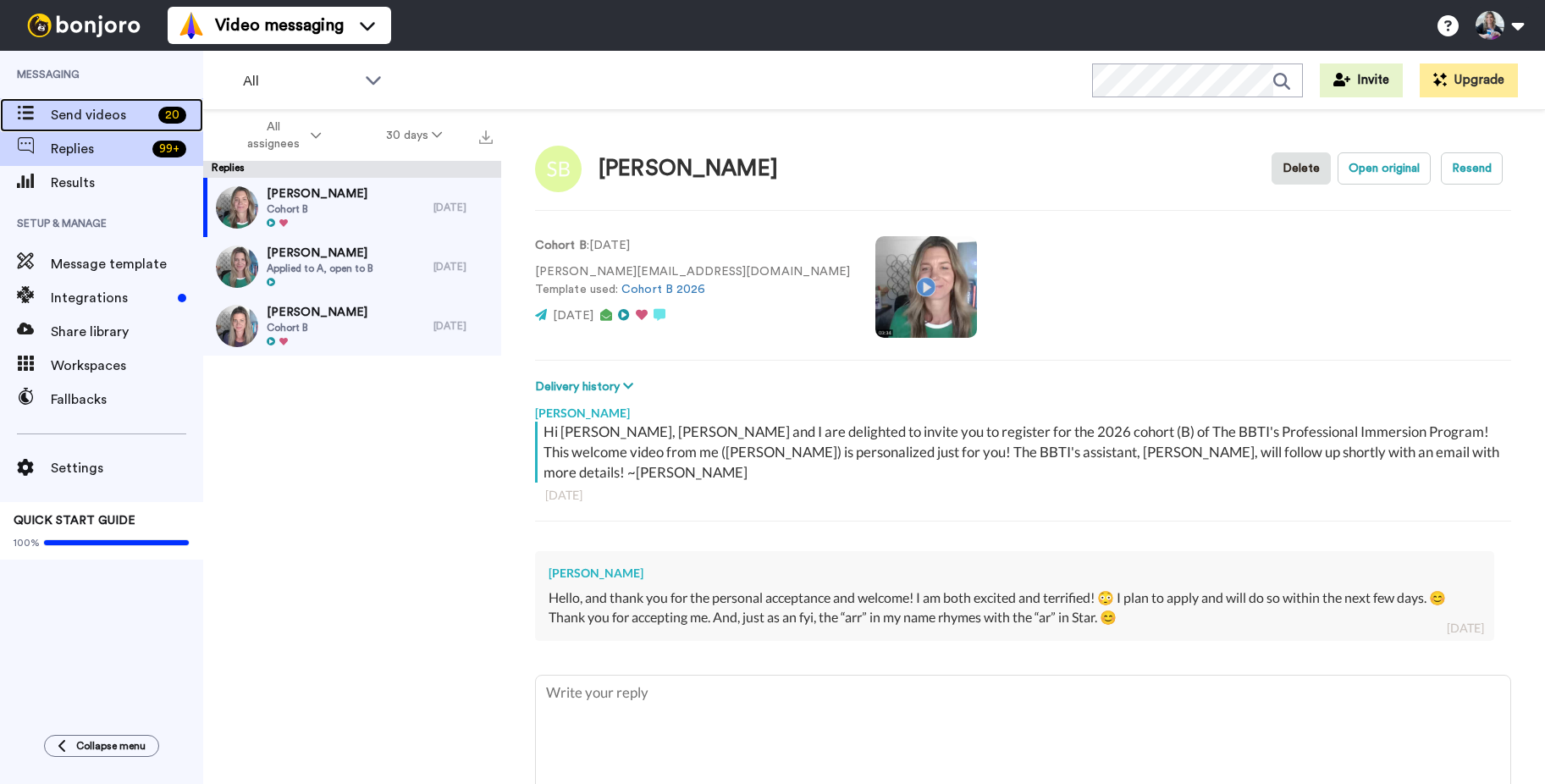
click at [74, 113] on span "Send videos" at bounding box center [101, 115] width 101 height 21
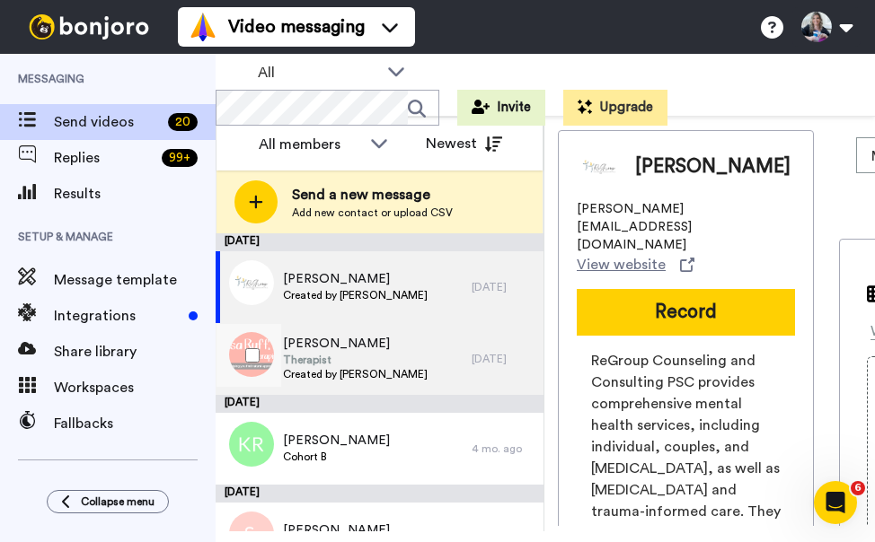
click at [327, 356] on span "Therapist" at bounding box center [355, 360] width 145 height 14
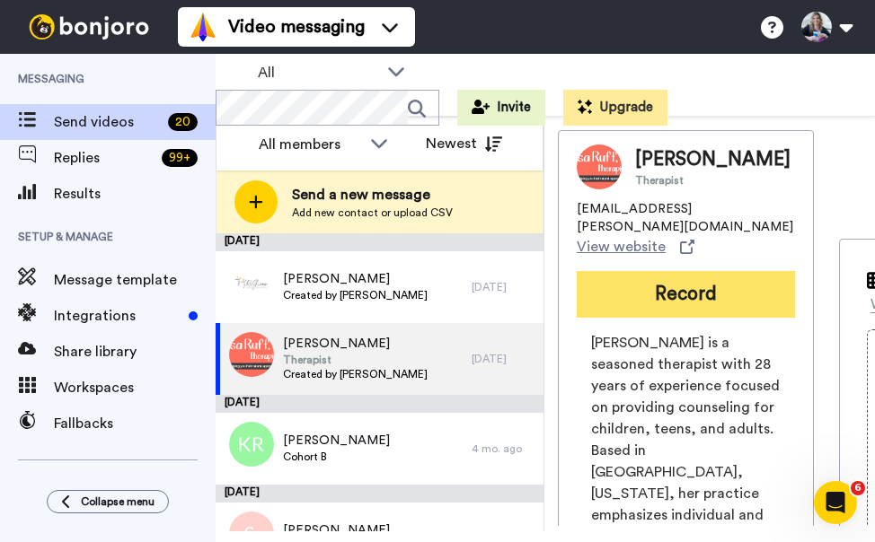
click at [711, 282] on button "Record" at bounding box center [686, 294] width 218 height 47
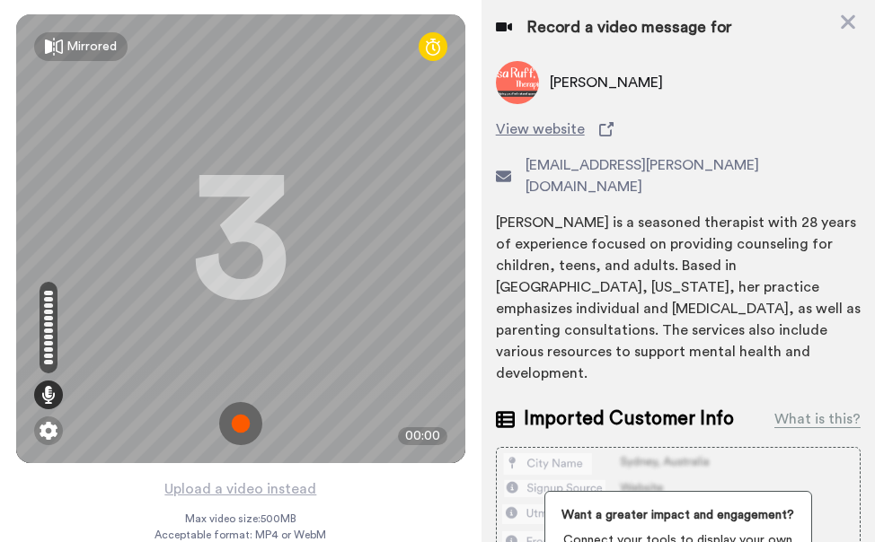
click at [230, 419] on img at bounding box center [240, 423] width 43 height 43
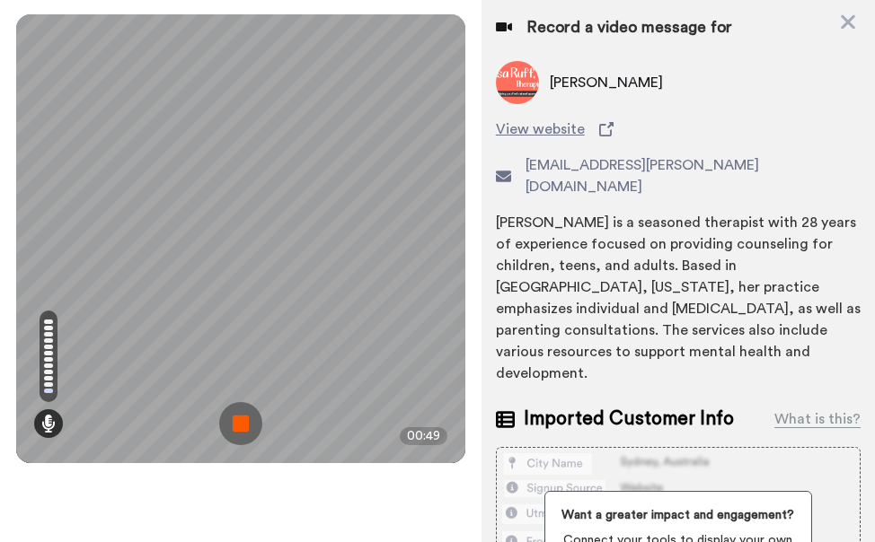
click at [251, 421] on img at bounding box center [240, 423] width 43 height 43
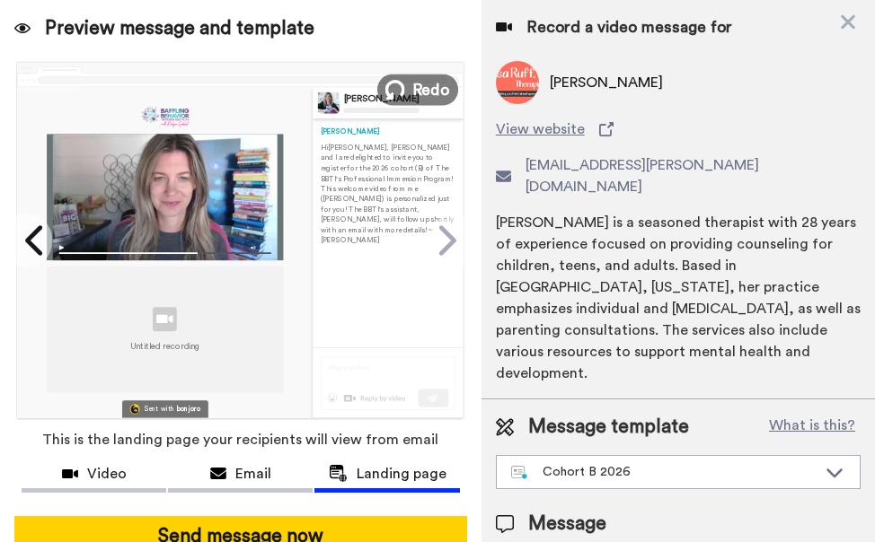
click at [398, 86] on icon at bounding box center [395, 90] width 20 height 20
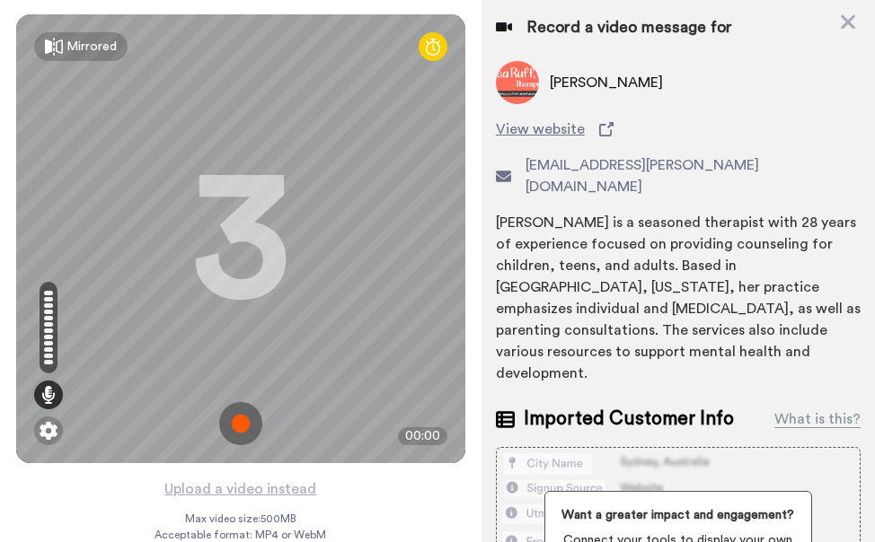
click at [228, 424] on img at bounding box center [240, 423] width 43 height 43
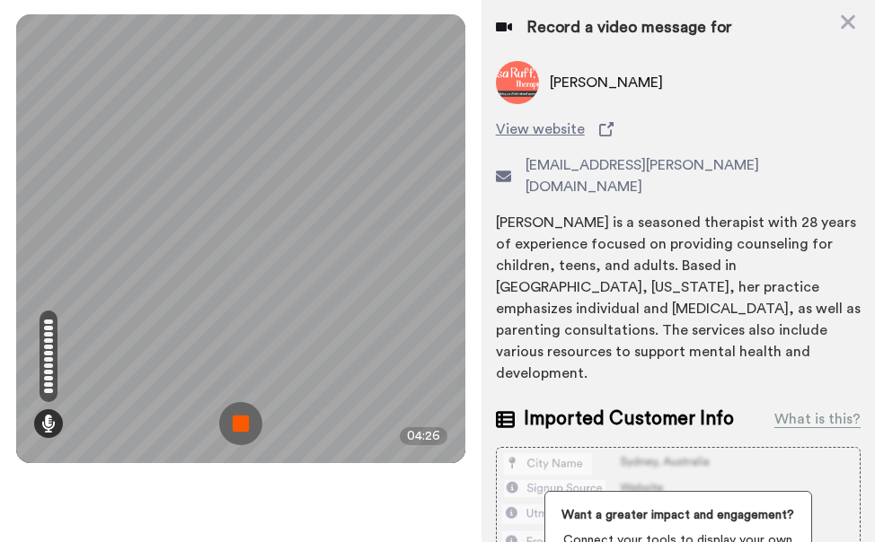
click at [234, 408] on img at bounding box center [240, 423] width 43 height 43
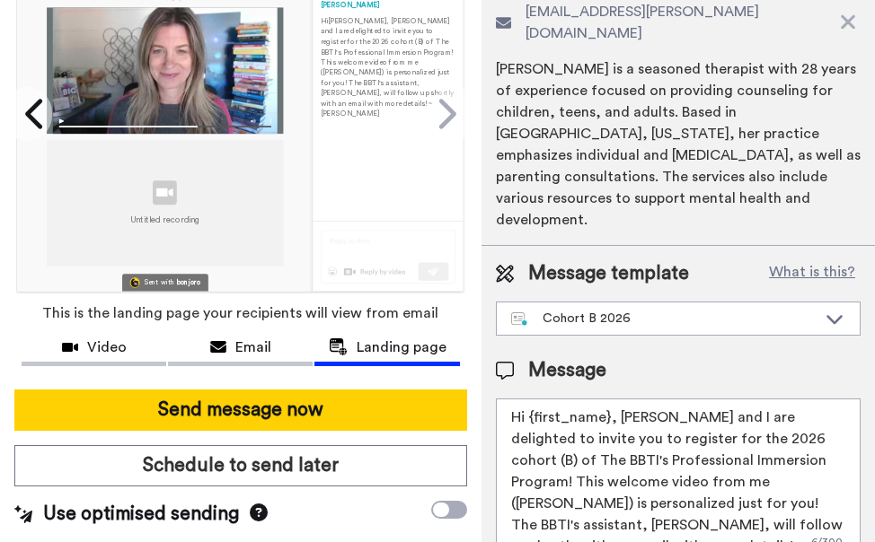
scroll to position [137, 0]
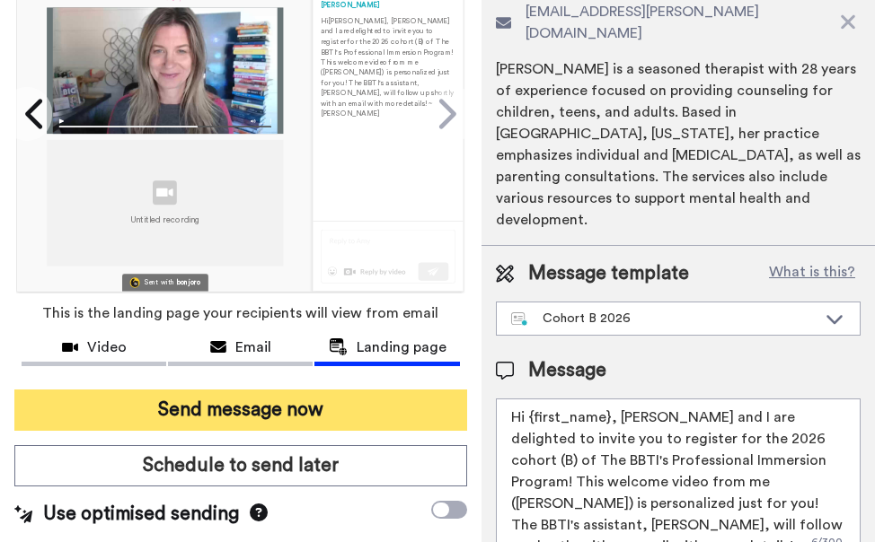
click at [301, 392] on button "Send message now" at bounding box center [240, 410] width 453 height 41
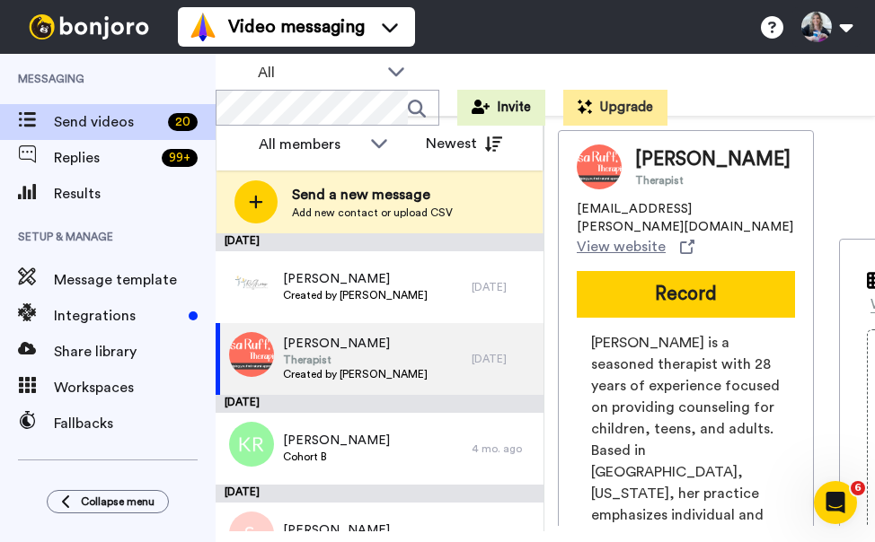
scroll to position [0, 0]
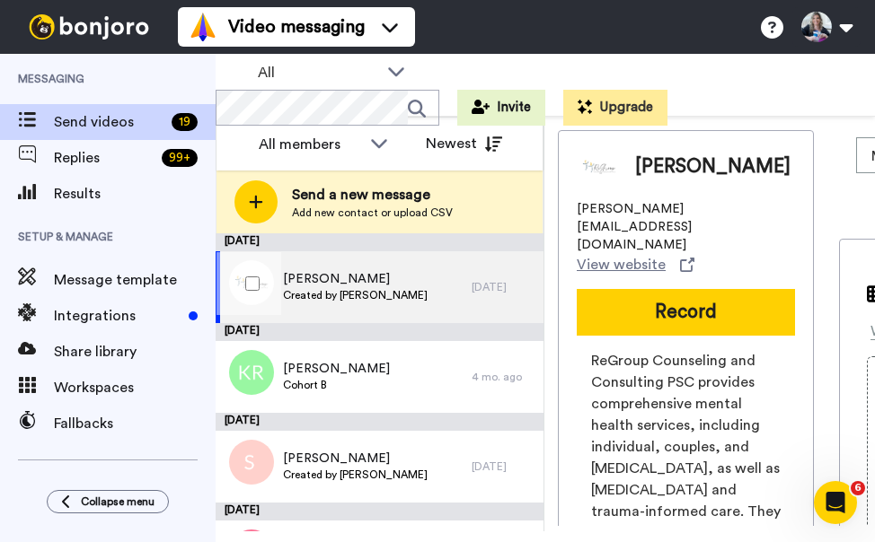
click at [344, 281] on span "[PERSON_NAME]" at bounding box center [355, 279] width 145 height 18
click at [290, 281] on span "Kelsey Larson" at bounding box center [355, 279] width 145 height 18
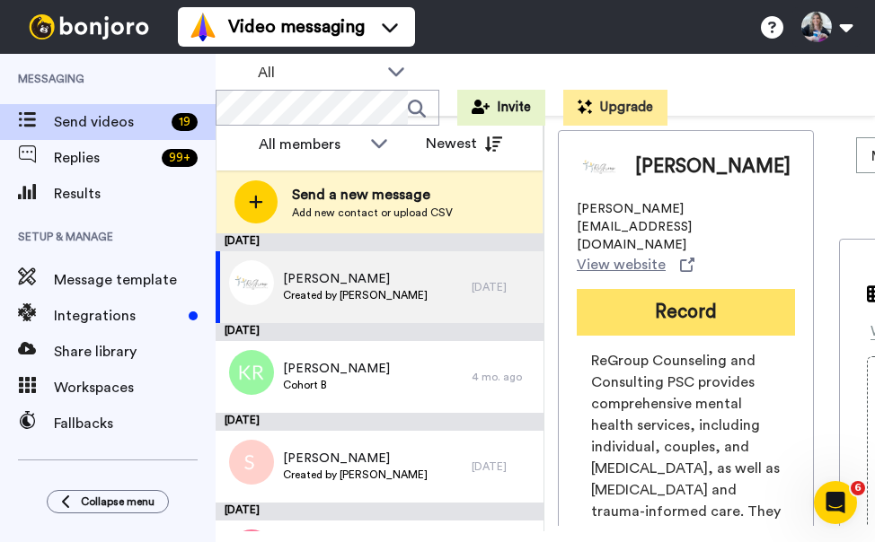
click at [643, 289] on button "Record" at bounding box center [686, 312] width 218 height 47
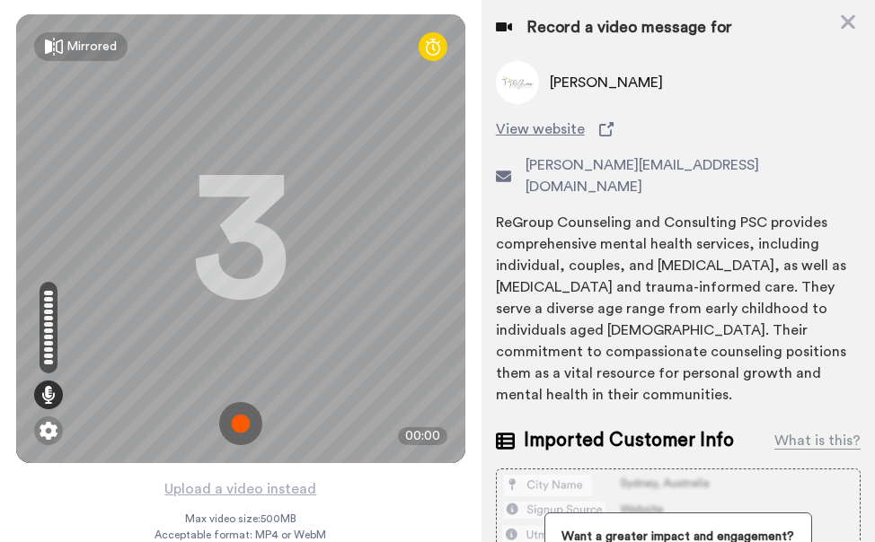
click at [236, 422] on img at bounding box center [240, 423] width 43 height 43
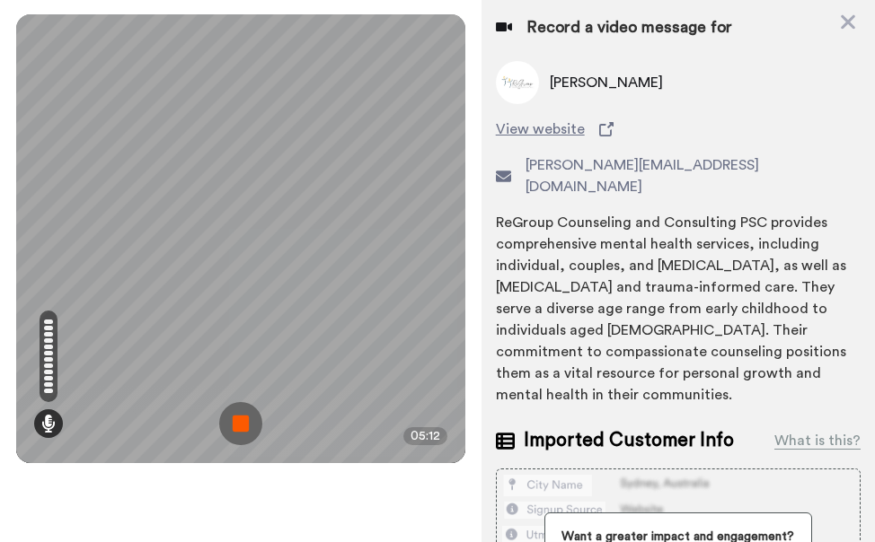
click at [244, 426] on img at bounding box center [240, 423] width 43 height 43
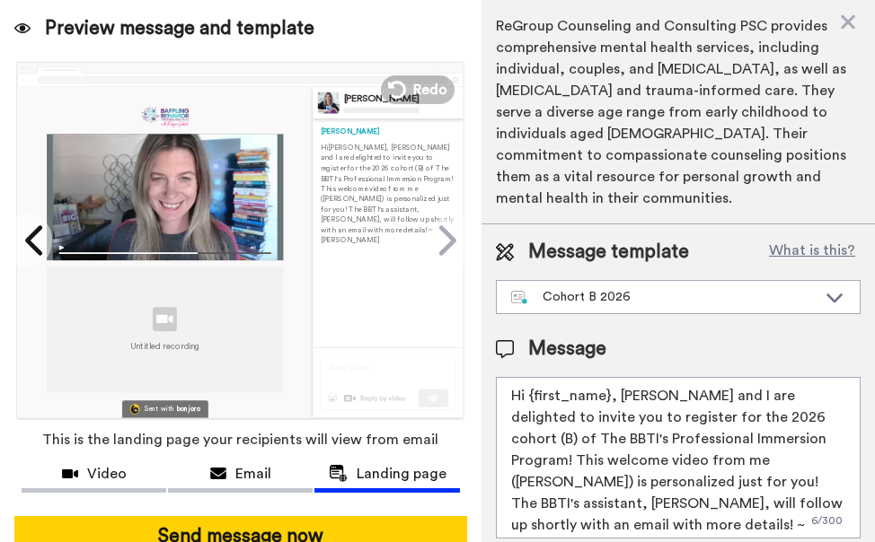
scroll to position [137, 0]
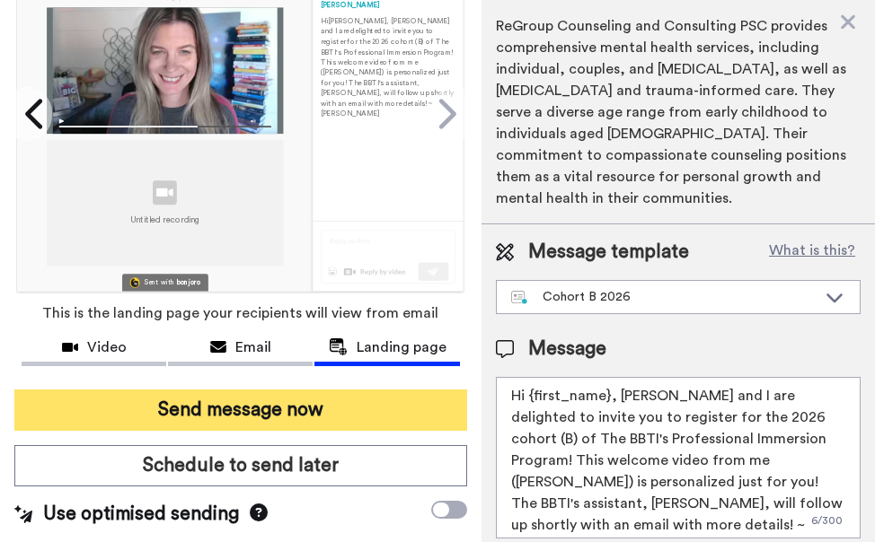
click at [256, 398] on button "Send message now" at bounding box center [240, 410] width 453 height 41
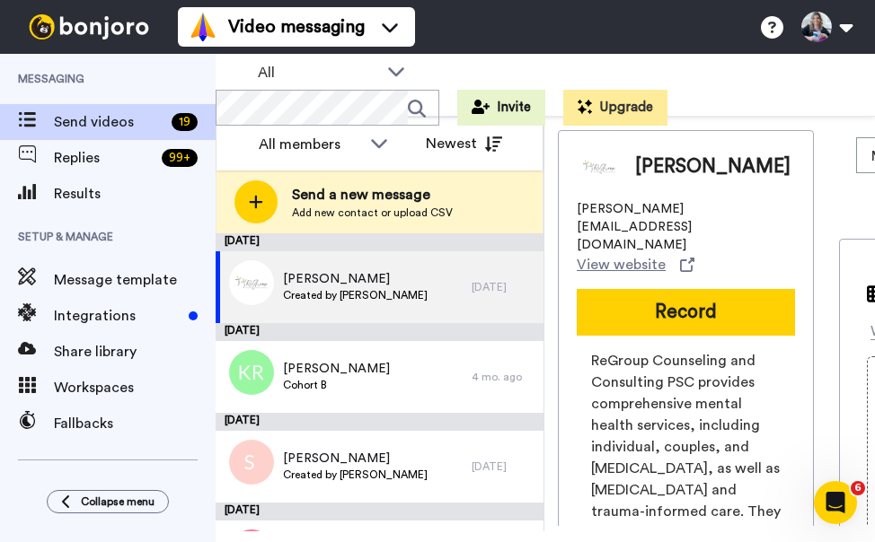
scroll to position [0, 0]
